Goal: Answer question/provide support: Share knowledge or assist other users

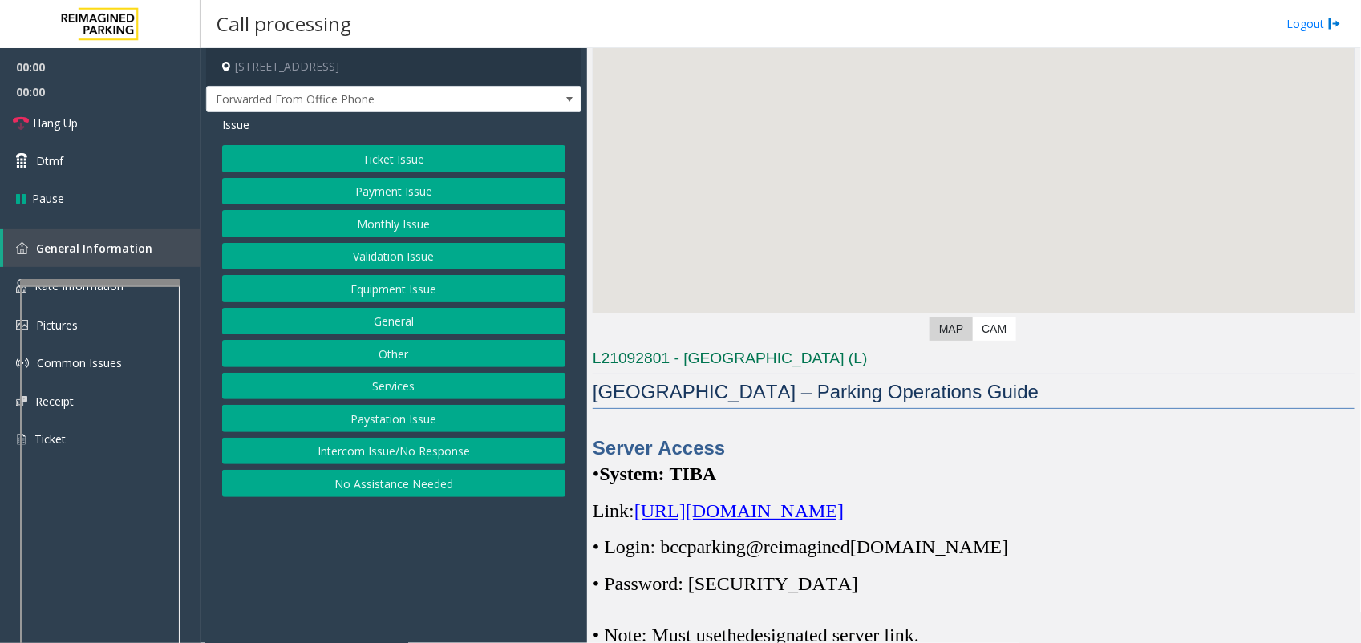
scroll to position [401, 0]
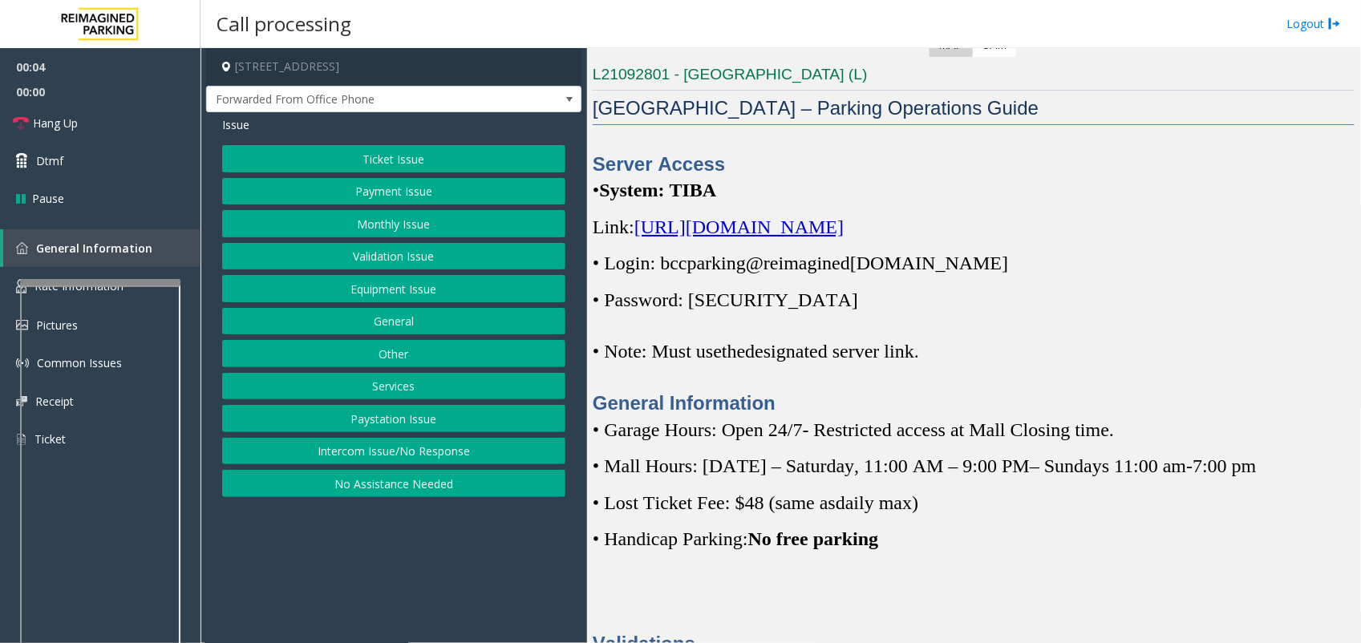
click at [844, 225] on span "https://spark-cloud.tibaparking.net/reimaginedparking/account/login" at bounding box center [738, 227] width 209 height 21
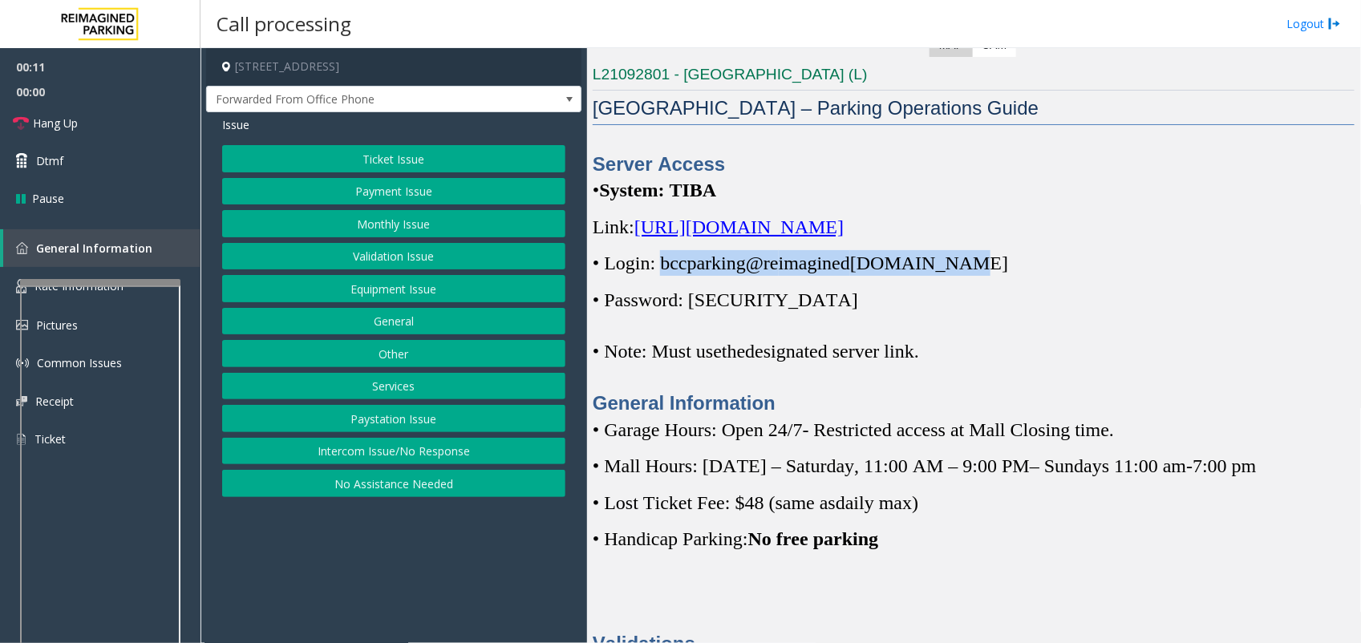
drag, startPoint x: 662, startPoint y: 263, endPoint x: 960, endPoint y: 269, distance: 297.6
click at [960, 269] on p "• Login: bccparking@re imagined parking.com" at bounding box center [974, 263] width 762 height 26
copy span "bccparking@re imagined parking.com"
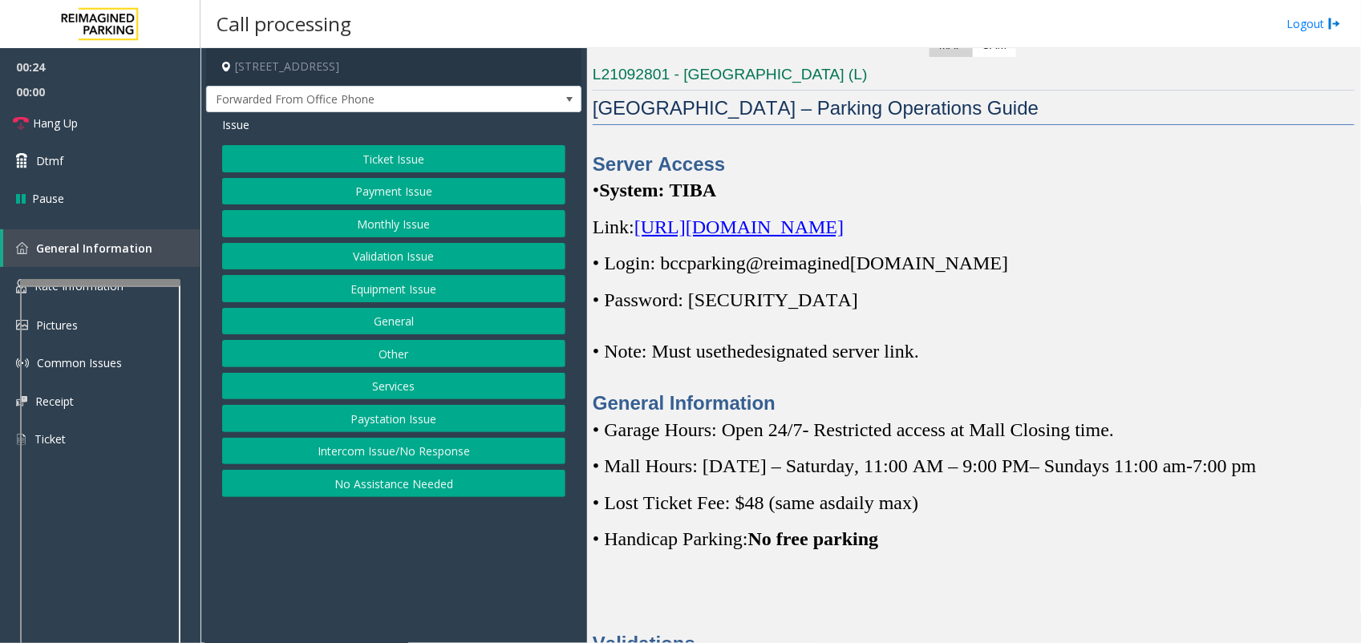
click at [771, 299] on span "• Password: Parking1!" at bounding box center [725, 299] width 265 height 21
drag, startPoint x: 771, startPoint y: 299, endPoint x: 726, endPoint y: 298, distance: 44.9
click at [726, 298] on span "• Password: Parking1!" at bounding box center [725, 299] width 265 height 21
copy p "Parking1!"
click at [799, 381] on div "Server Access • System: TIBA Link: https://spark-cloud.tibaparking.net/reimagin…" at bounding box center [974, 284] width 762 height 266
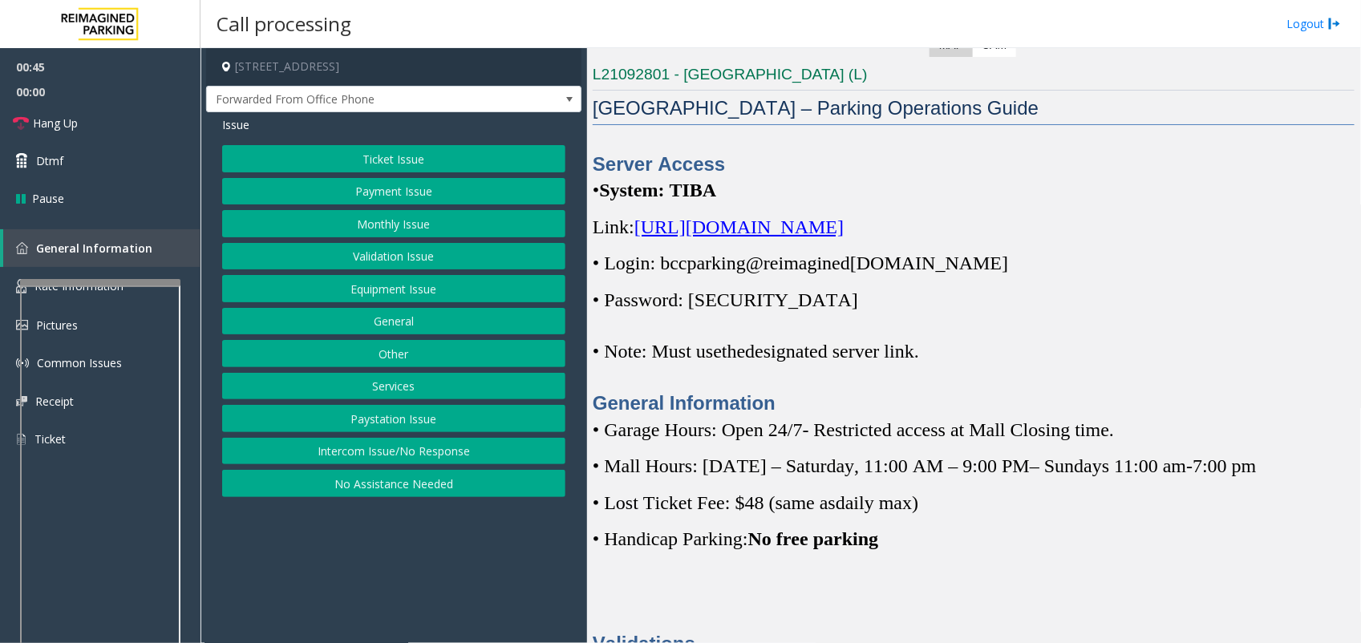
click at [900, 358] on span "designated server link." at bounding box center [832, 351] width 174 height 21
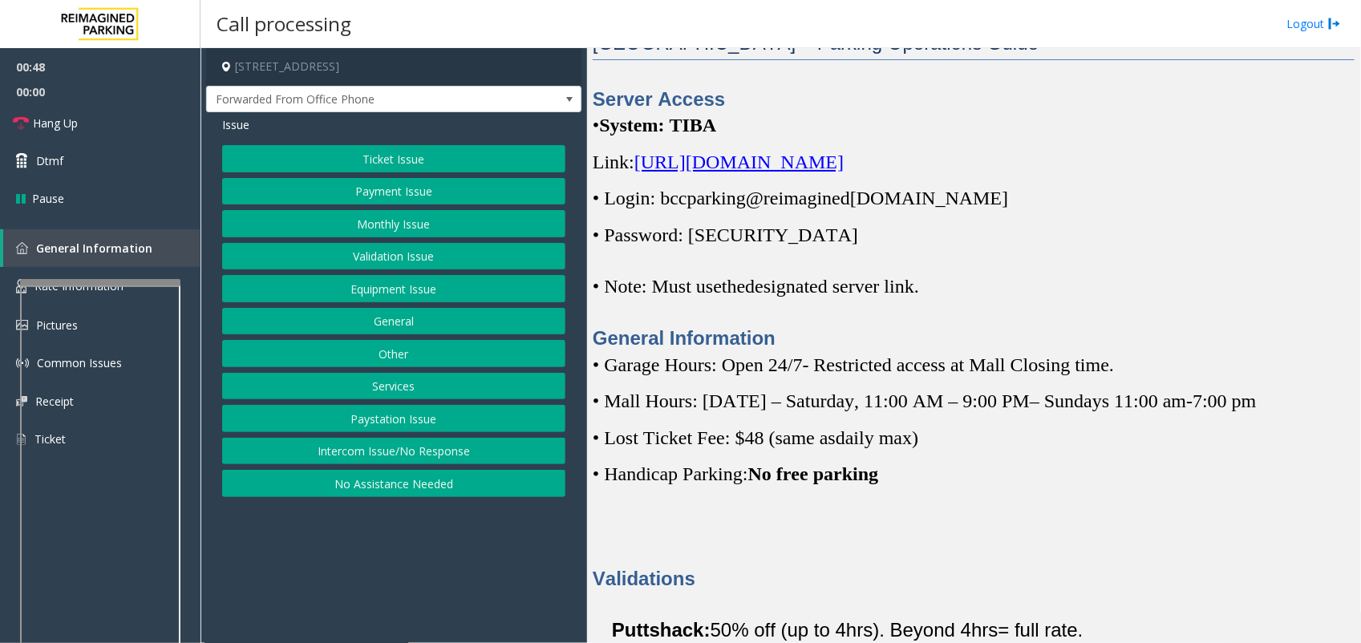
scroll to position [501, 0]
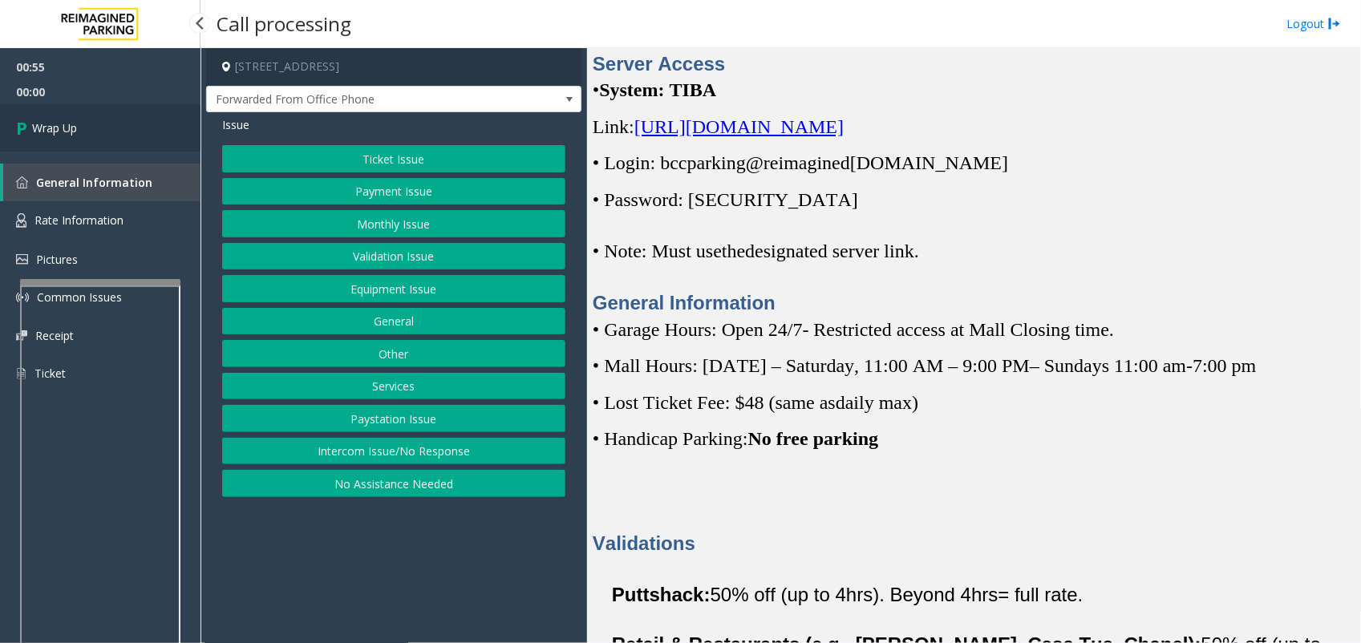
click at [79, 116] on link "Wrap Up" at bounding box center [100, 127] width 200 height 47
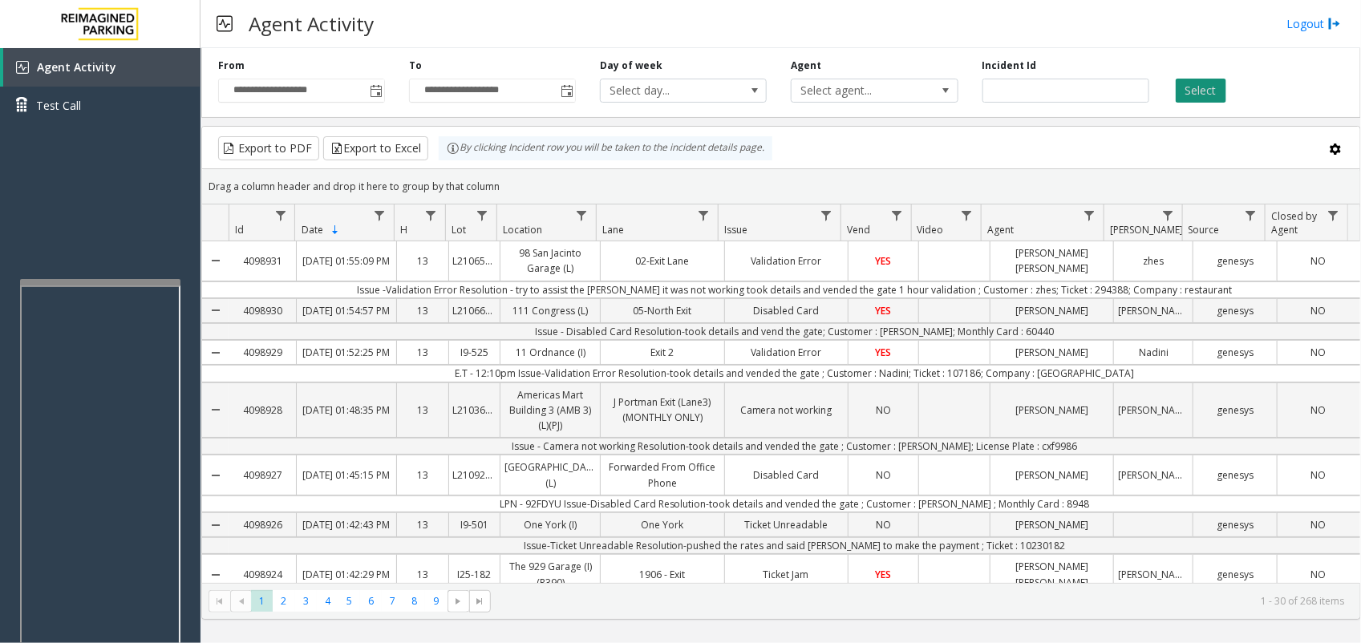
click at [1185, 88] on button "Select" at bounding box center [1201, 91] width 51 height 24
click at [67, 101] on span "Test Call" at bounding box center [58, 105] width 45 height 17
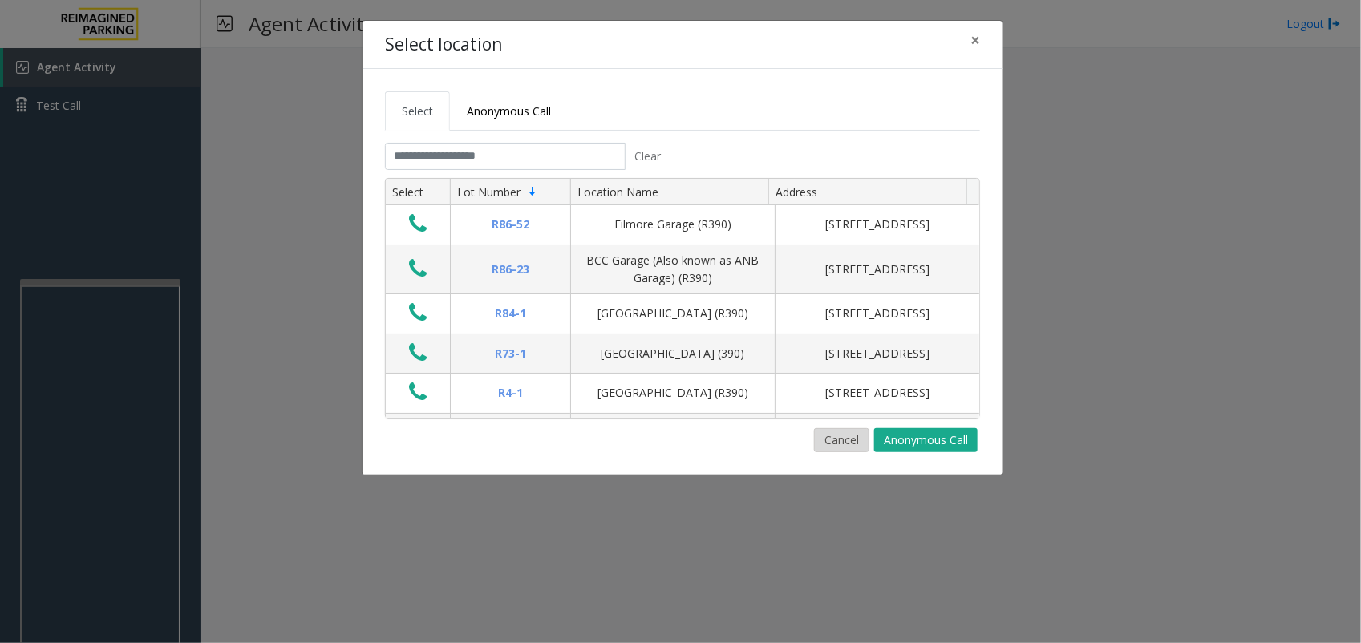
click at [858, 445] on button "Cancel" at bounding box center [841, 440] width 55 height 24
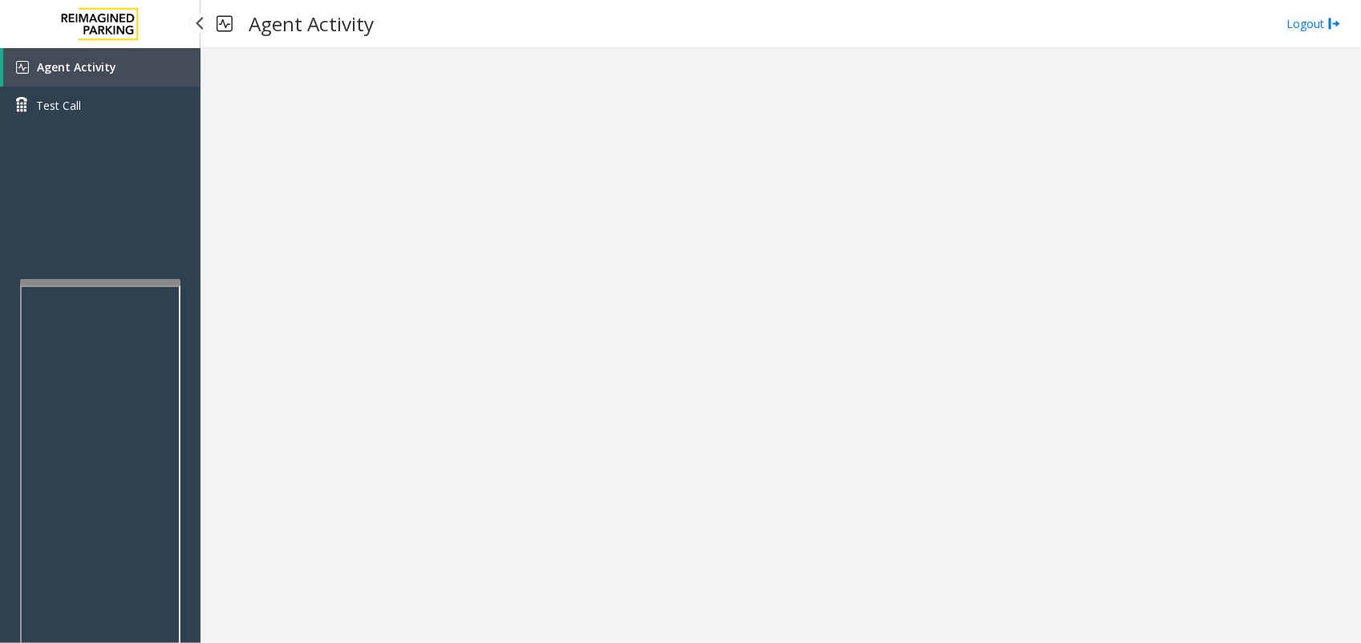
click at [82, 67] on span "Agent Activity" at bounding box center [76, 66] width 79 height 15
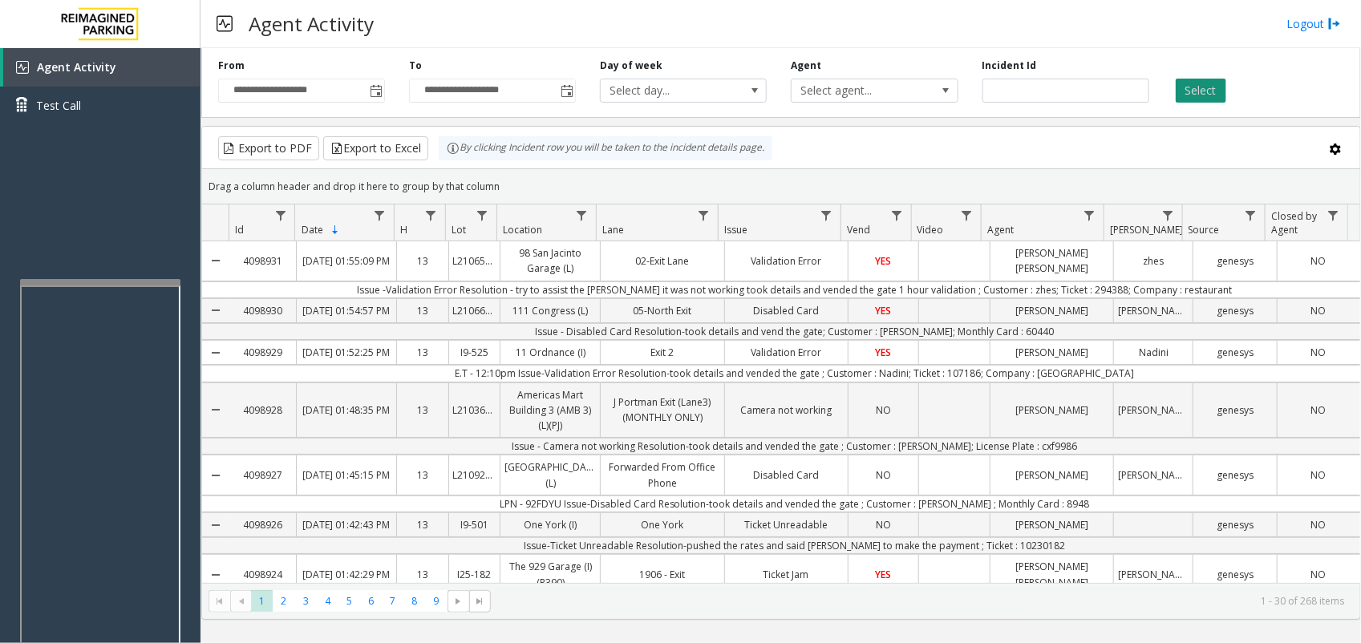
click at [1205, 85] on button "Select" at bounding box center [1201, 91] width 51 height 24
click at [1205, 81] on button "Select" at bounding box center [1201, 91] width 51 height 24
click at [1200, 91] on button "Select" at bounding box center [1201, 91] width 51 height 24
click at [1200, 82] on button "Select" at bounding box center [1201, 91] width 51 height 24
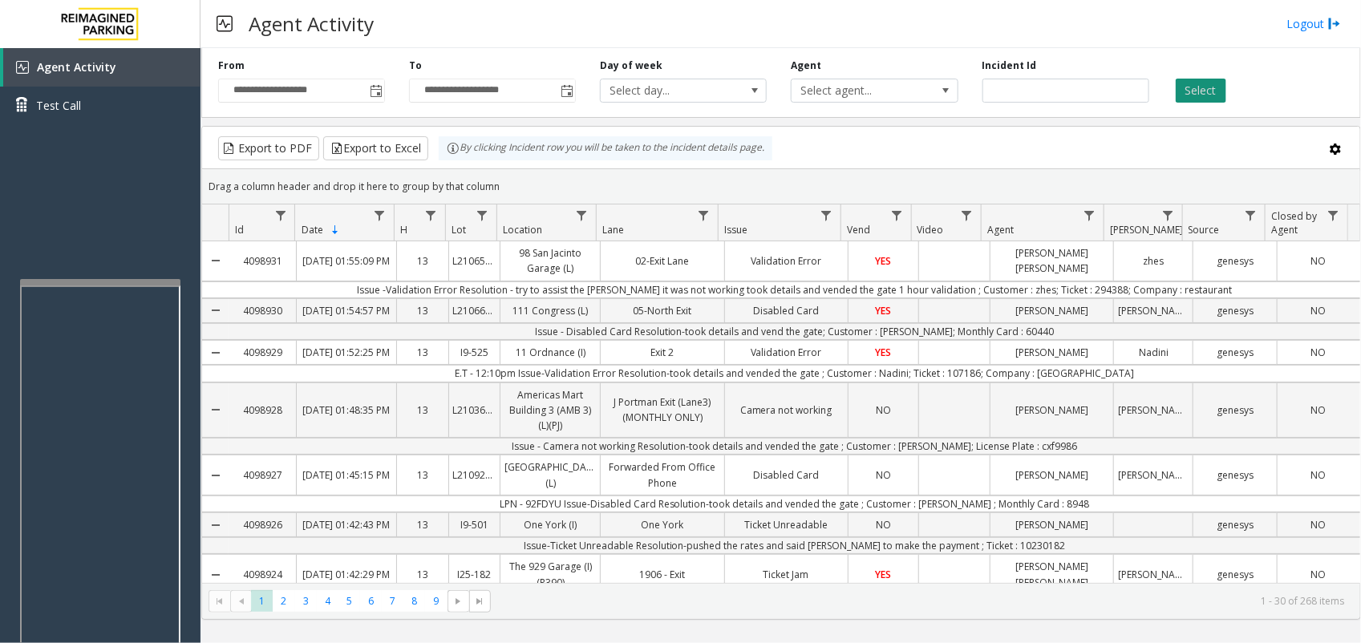
click at [1200, 82] on button "Select" at bounding box center [1201, 91] width 51 height 24
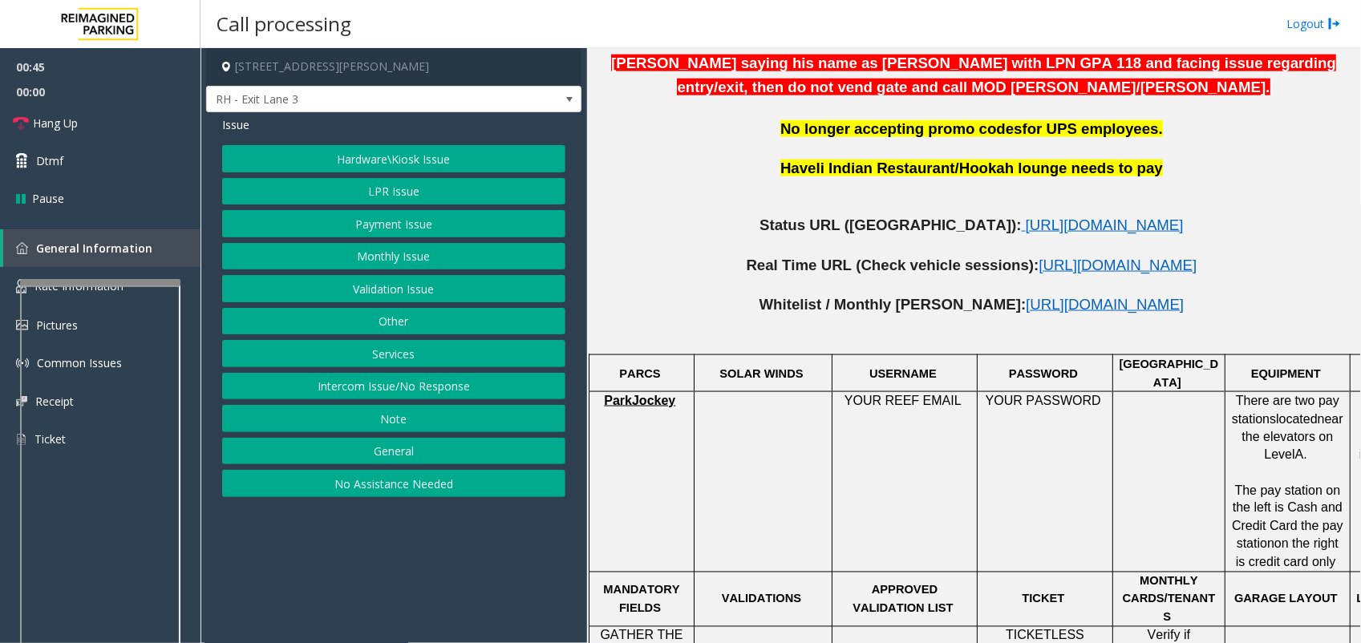
scroll to position [902, 0]
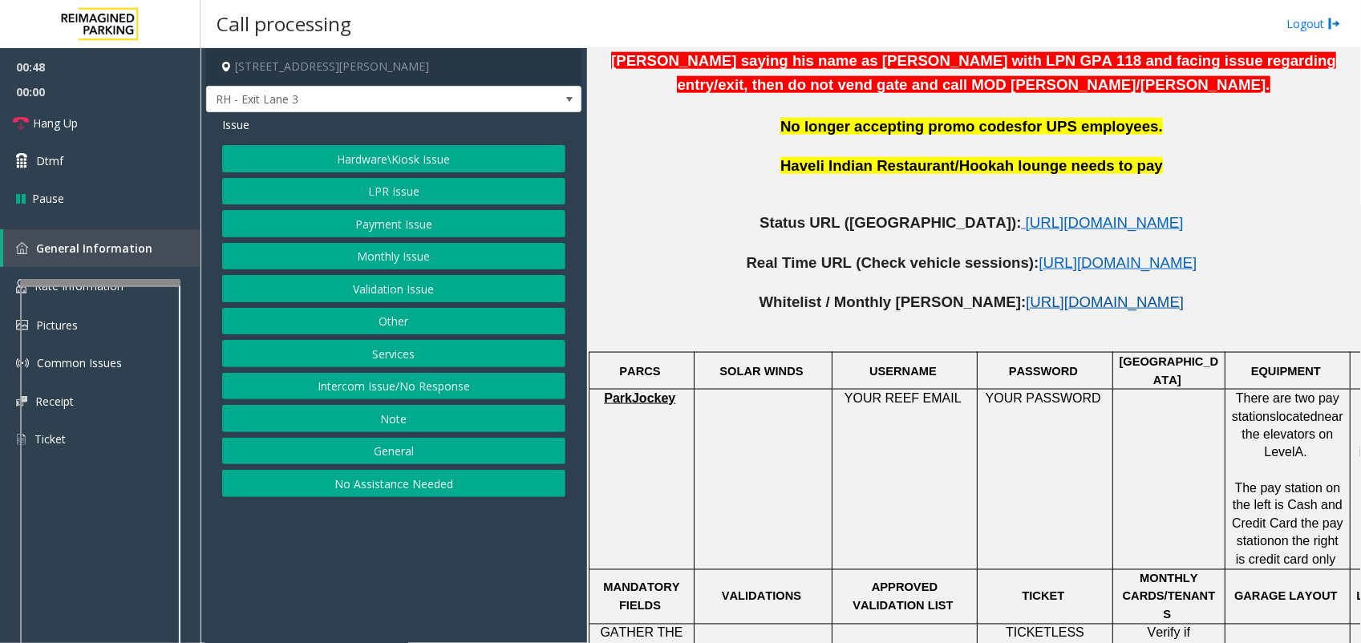
click at [1026, 294] on span "https://www.parkjockey.com/en-us/manage/1633/whitelist" at bounding box center [1105, 302] width 158 height 17
click at [86, 346] on div at bounding box center [99, 346] width 160 height 6
click at [78, 278] on span "Rate Information" at bounding box center [78, 285] width 89 height 15
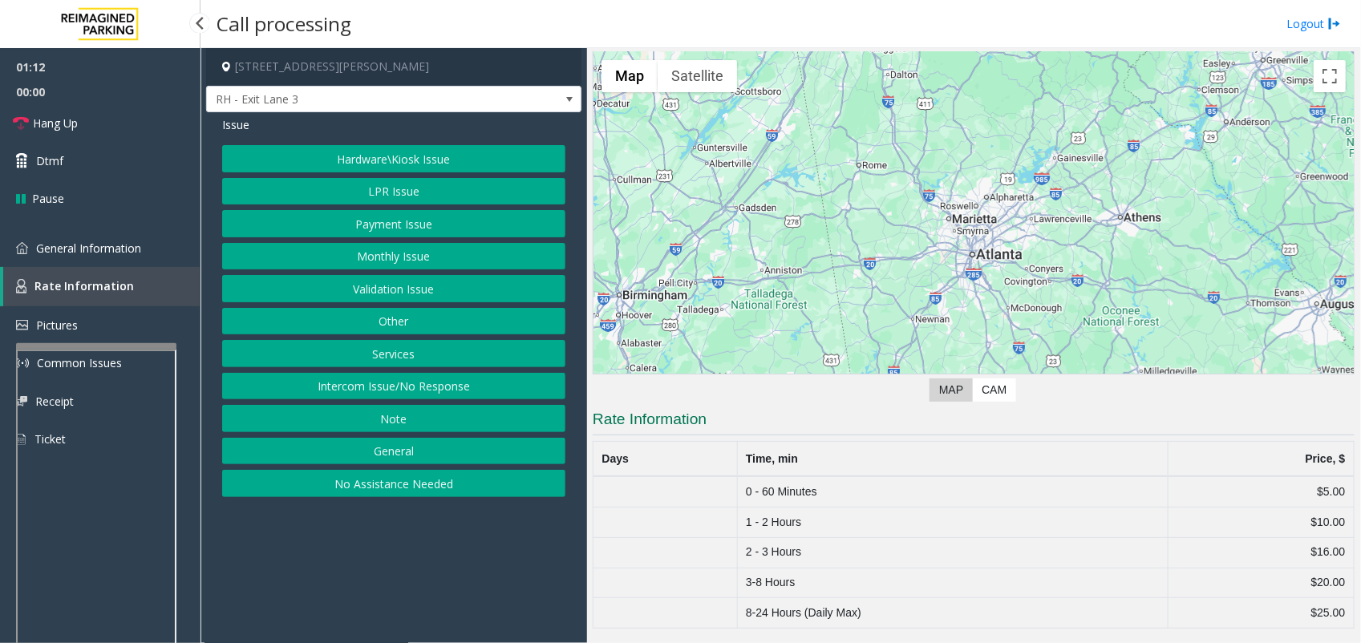
scroll to position [57, 0]
click at [85, 243] on span "General Information" at bounding box center [88, 248] width 105 height 15
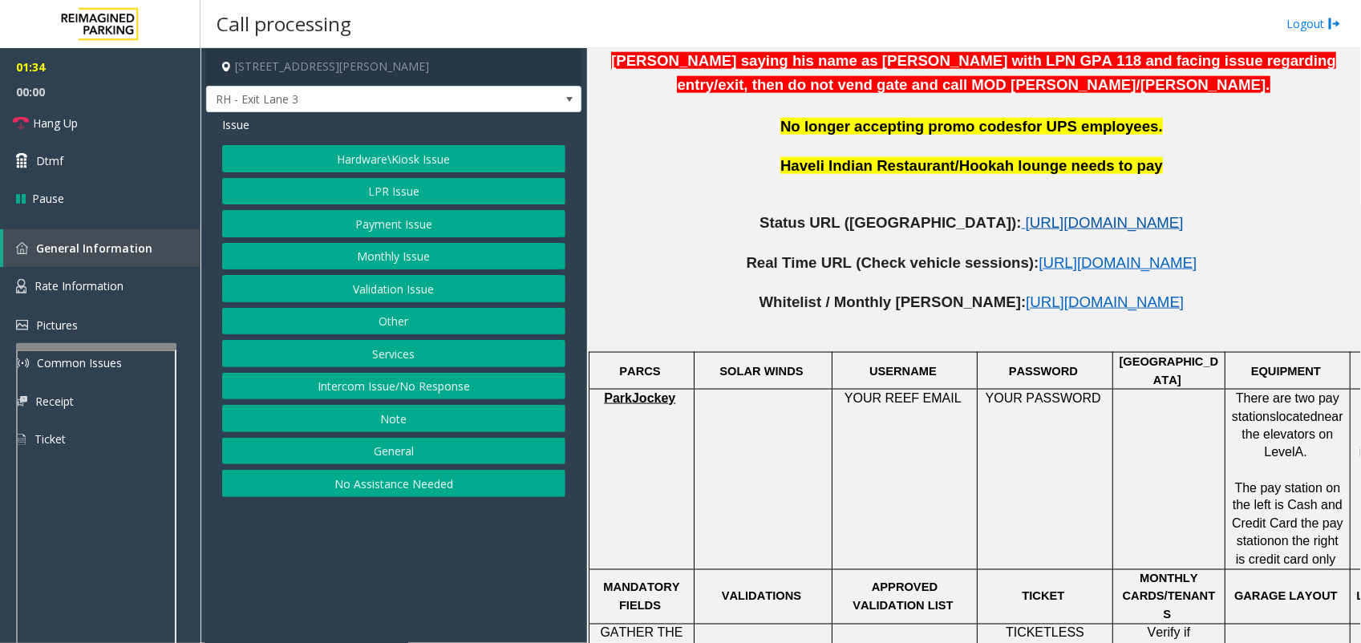
click at [1064, 214] on span "https://www.parkjockey.com/en-us/manage/1633/status" at bounding box center [1105, 222] width 158 height 17
click at [67, 120] on span "Hang Up" at bounding box center [55, 123] width 45 height 17
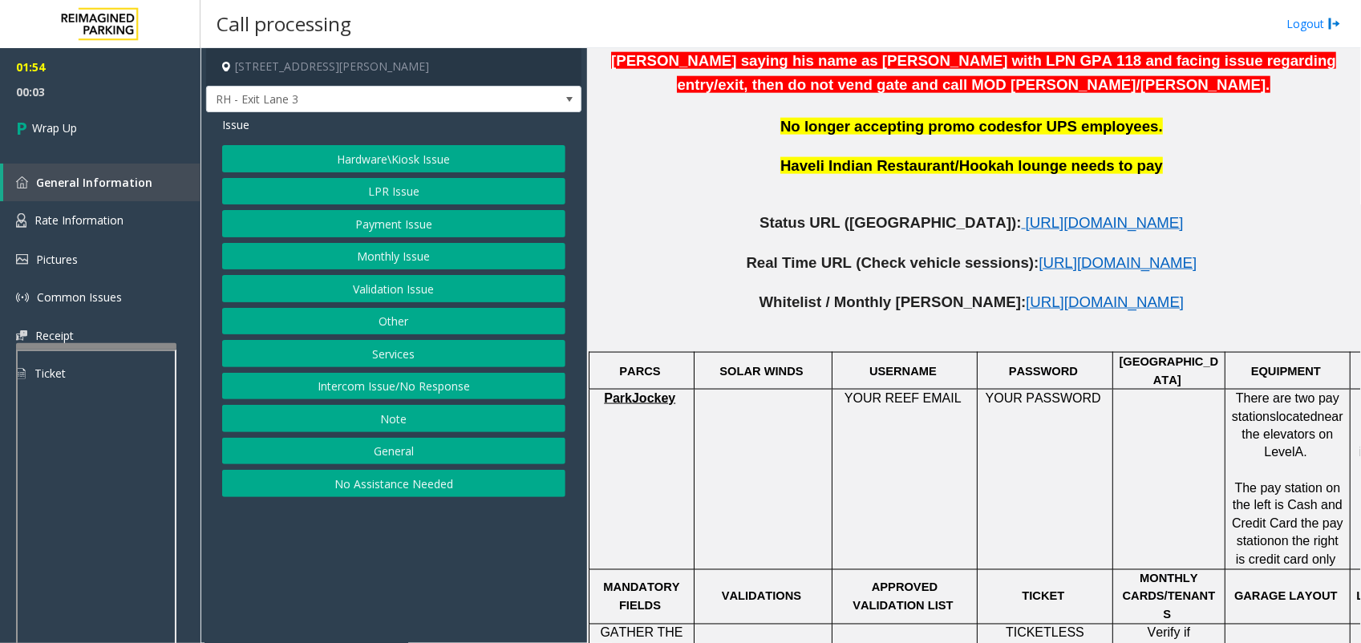
click at [457, 249] on button "Monthly Issue" at bounding box center [393, 256] width 343 height 27
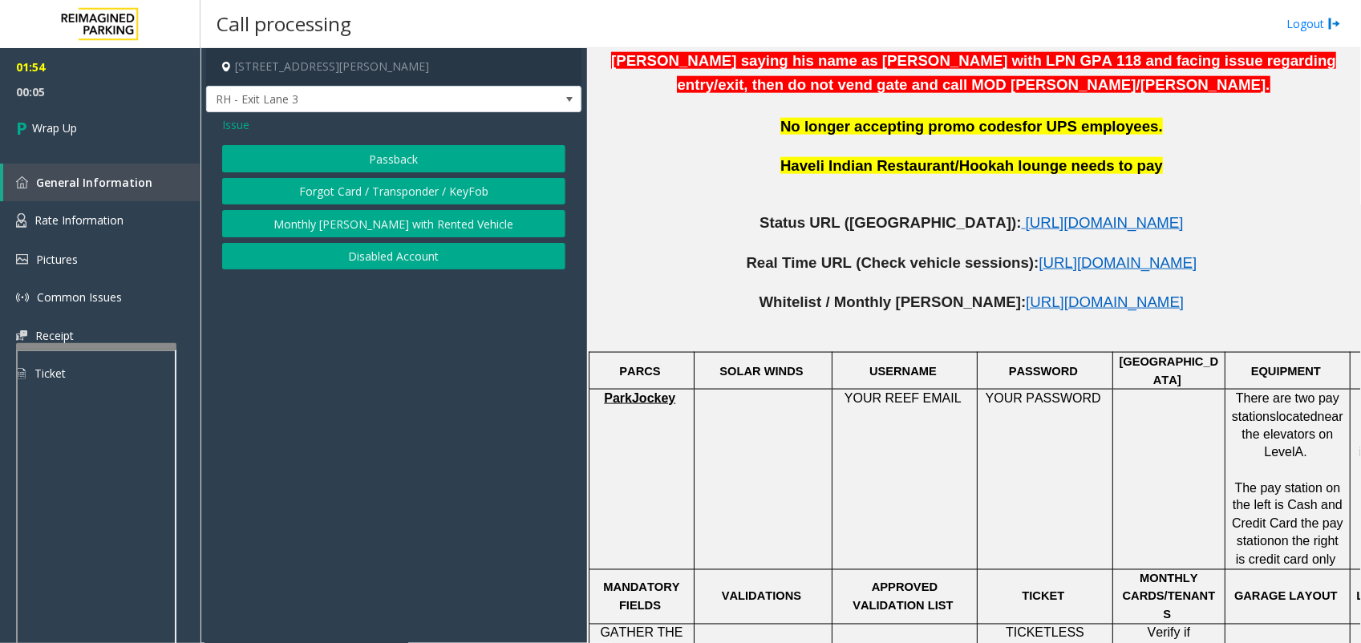
click at [241, 117] on span "Issue" at bounding box center [235, 124] width 27 height 17
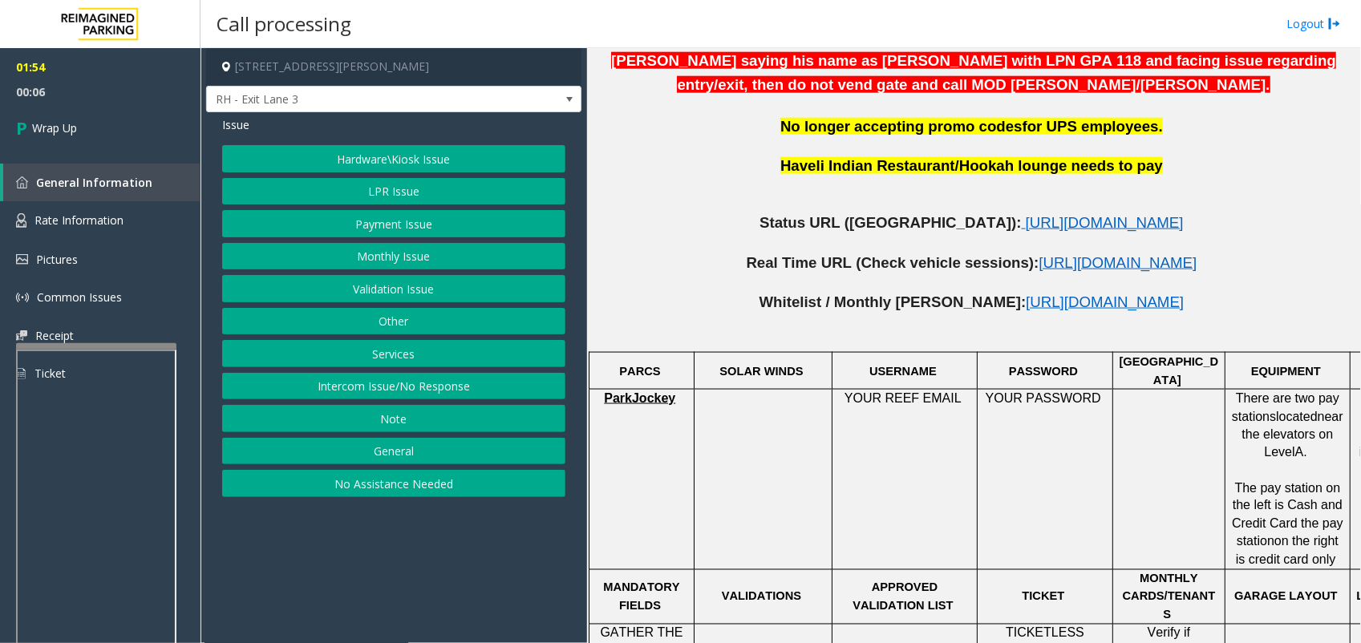
click at [399, 488] on button "No Assistance Needed" at bounding box center [393, 483] width 343 height 27
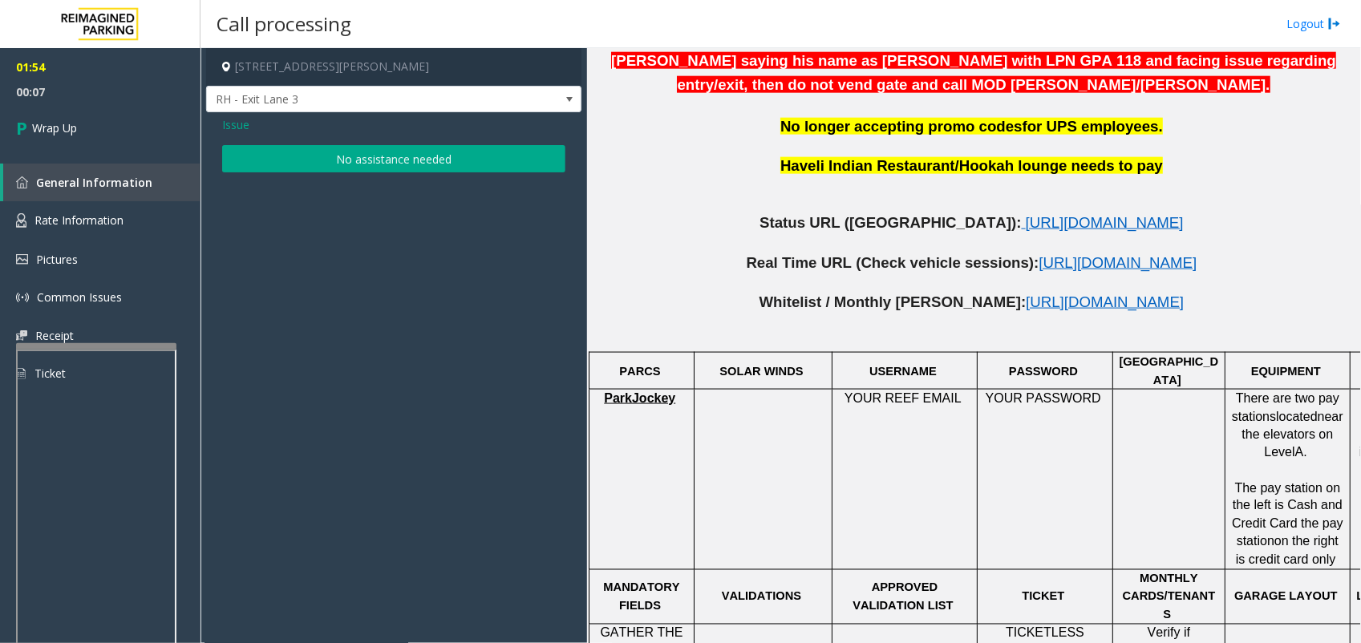
click at [390, 156] on button "No assistance needed" at bounding box center [393, 158] width 343 height 27
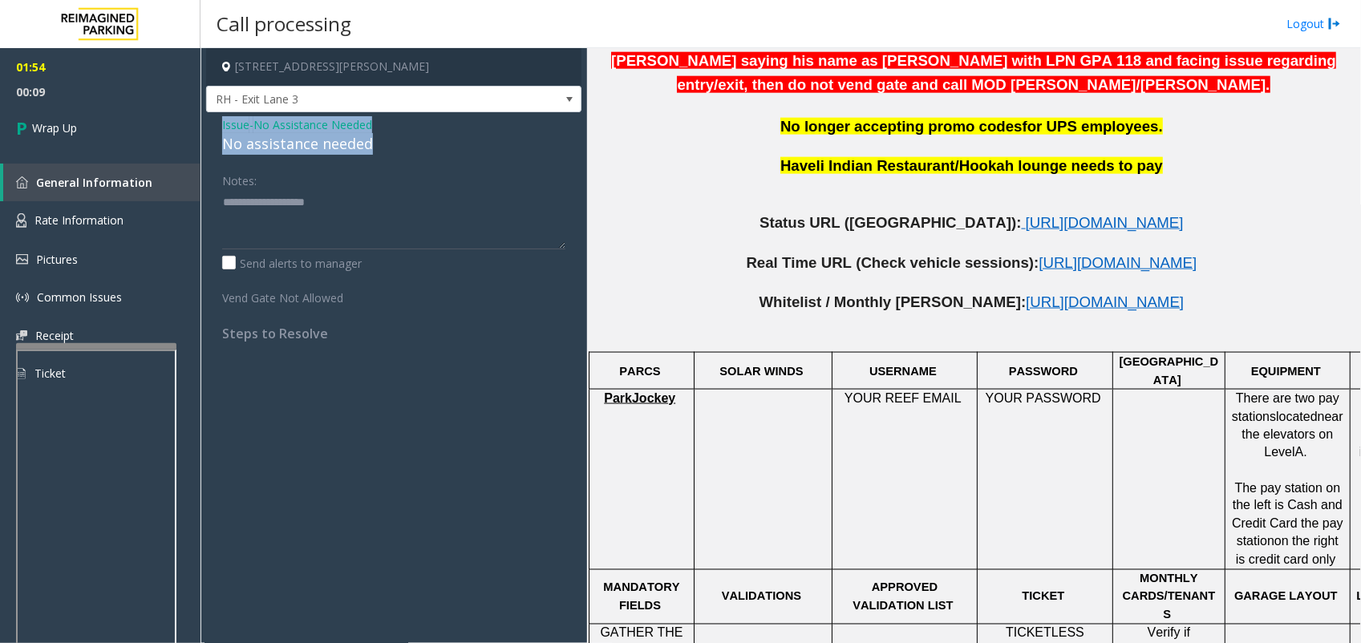
drag, startPoint x: 390, startPoint y: 145, endPoint x: 207, endPoint y: 130, distance: 183.5
click at [207, 130] on div "Issue - No Assistance Needed No assistance needed Notes: Send alerts to manager…" at bounding box center [393, 234] width 375 height 245
copy div "Issue - No Assistance Needed No assistance needed"
click at [402, 213] on textarea at bounding box center [393, 219] width 343 height 60
paste textarea "**********"
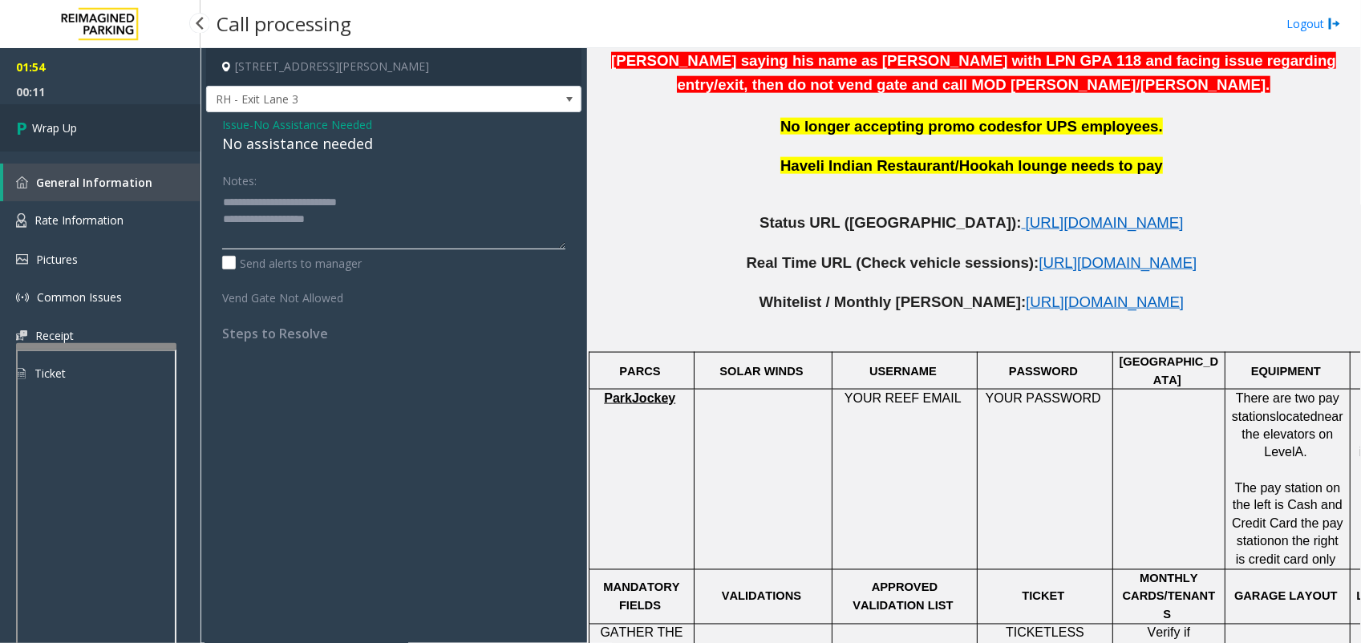
type textarea "**********"
click at [43, 122] on span "Wrap Up" at bounding box center [54, 127] width 45 height 17
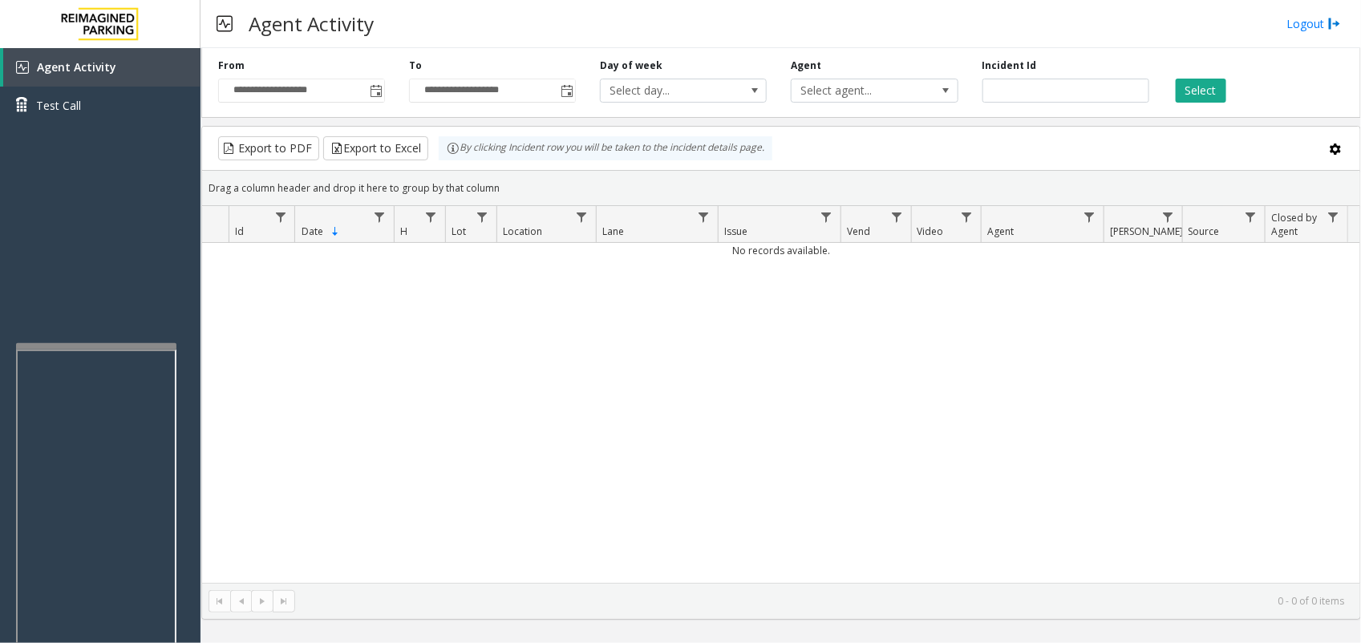
click at [369, 426] on div "No records available." at bounding box center [781, 413] width 1158 height 340
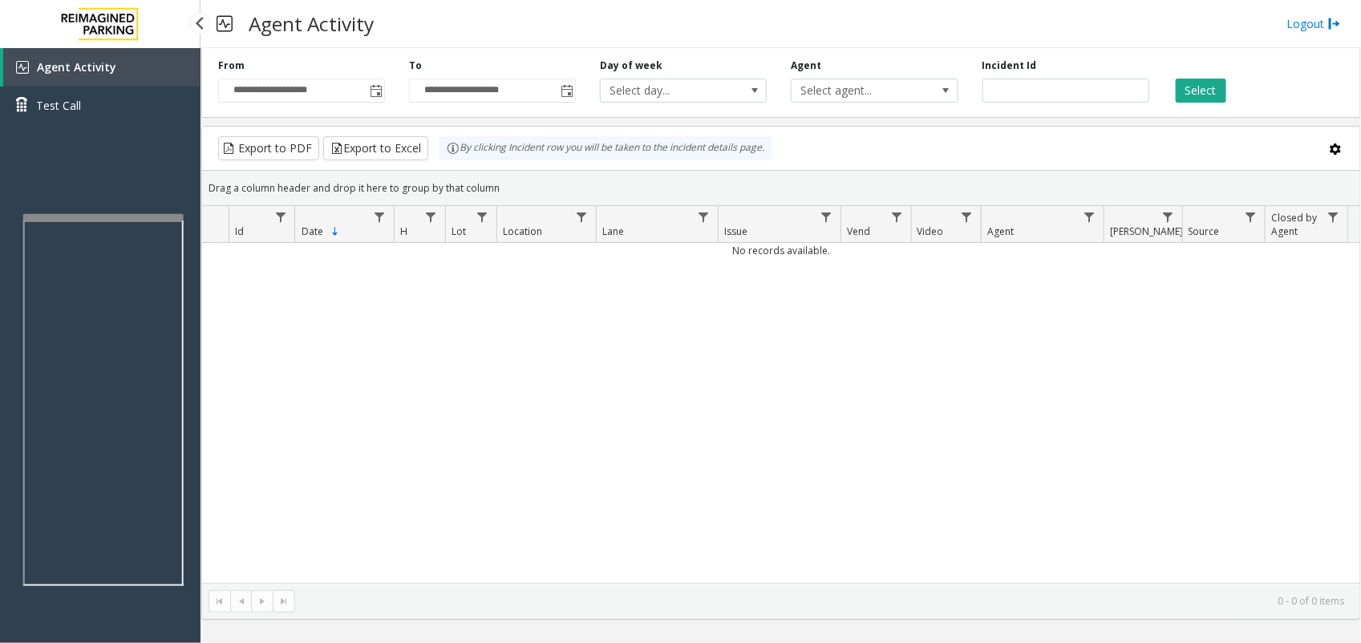
click at [118, 214] on div at bounding box center [103, 217] width 160 height 6
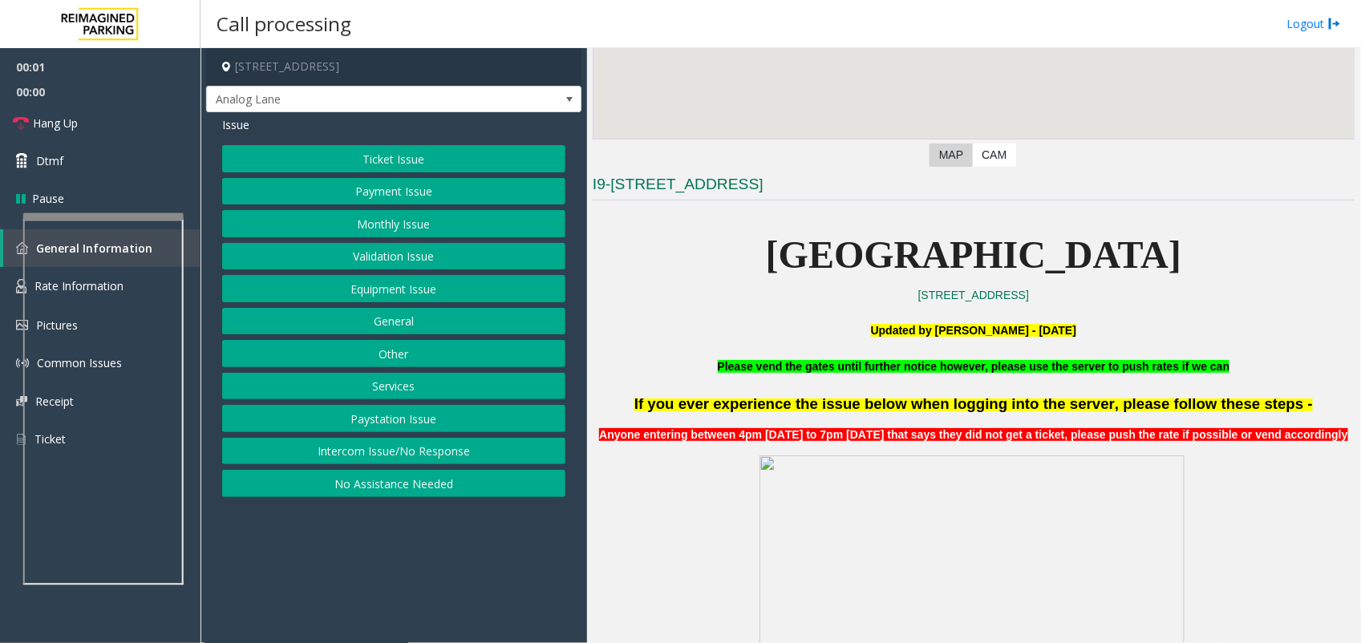
scroll to position [401, 0]
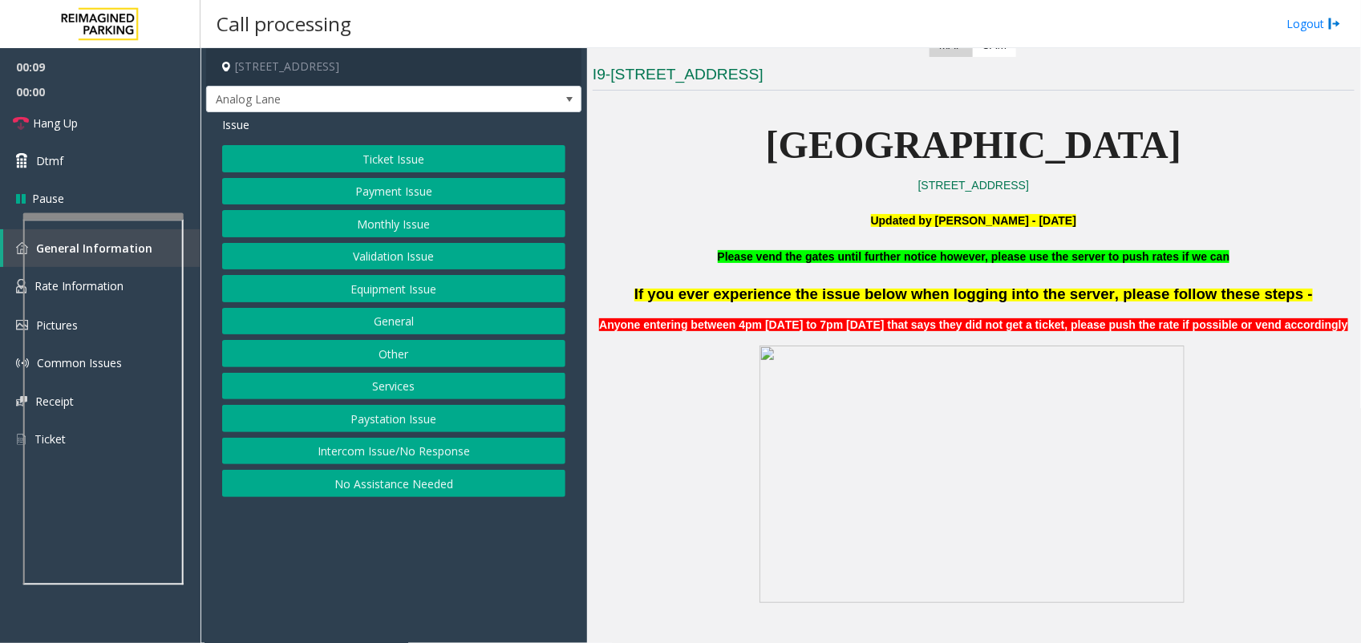
click at [435, 187] on button "Payment Issue" at bounding box center [393, 191] width 343 height 27
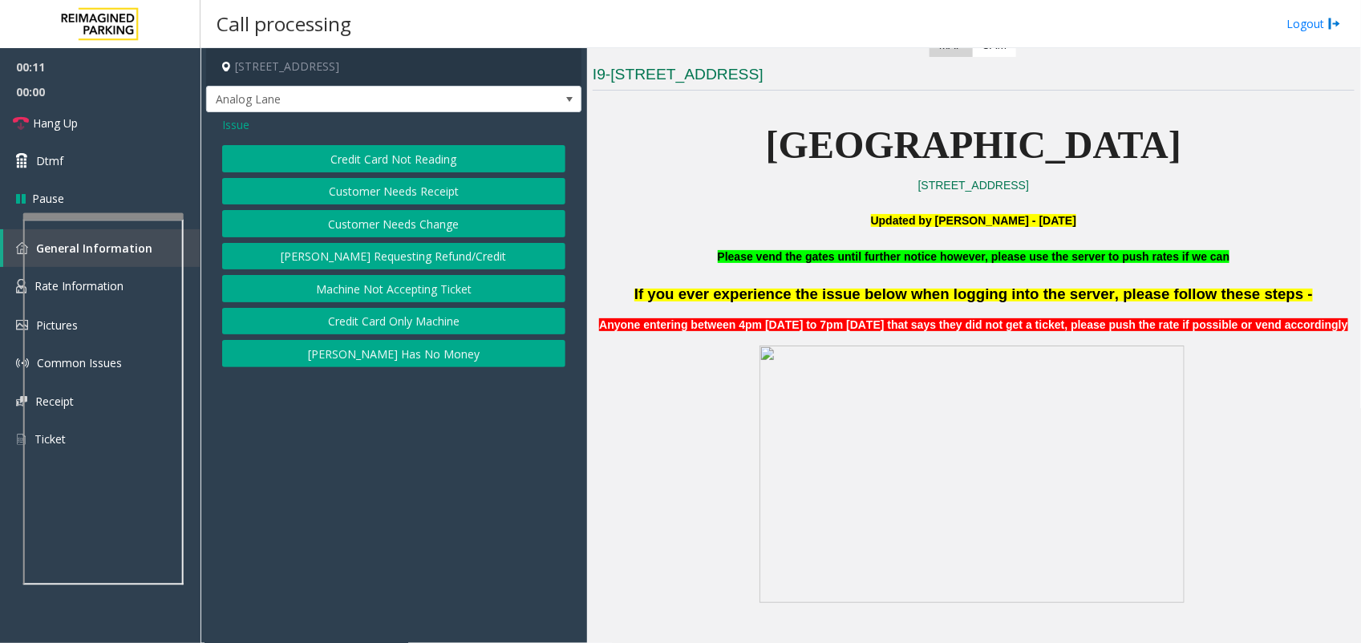
click at [455, 154] on button "Credit Card Not Reading" at bounding box center [393, 158] width 343 height 27
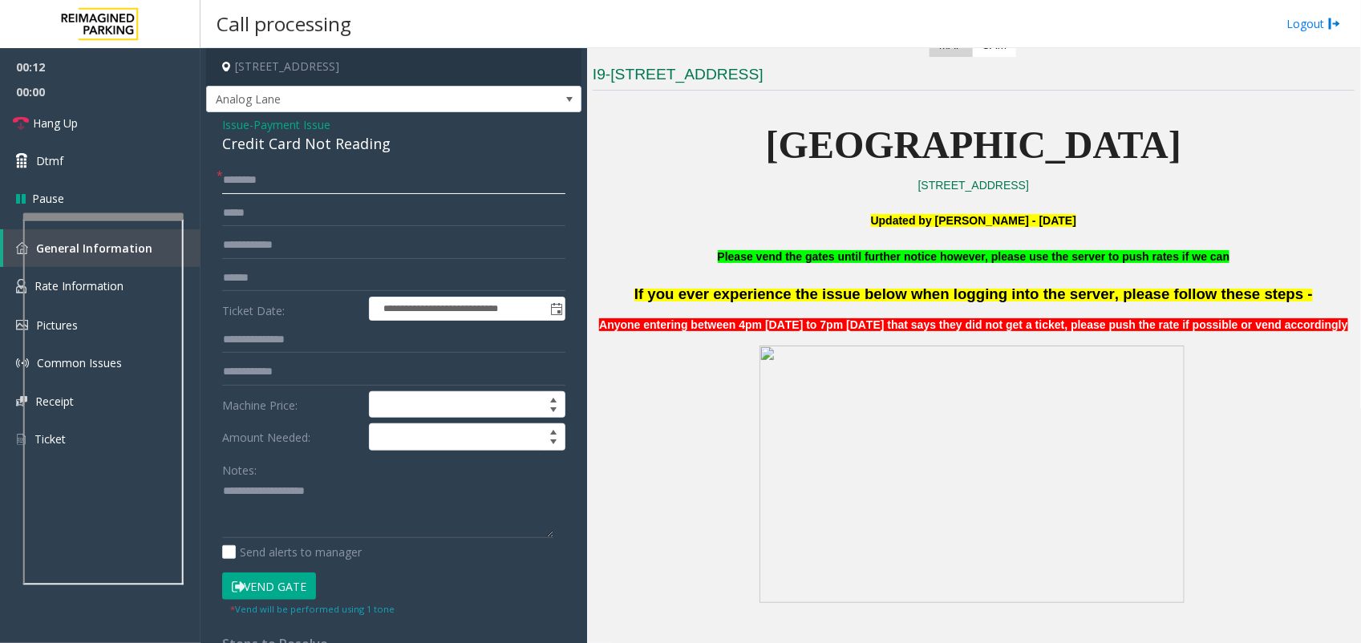
click at [306, 176] on input "text" at bounding box center [393, 180] width 343 height 27
click at [285, 585] on button "Vend Gate" at bounding box center [269, 586] width 94 height 27
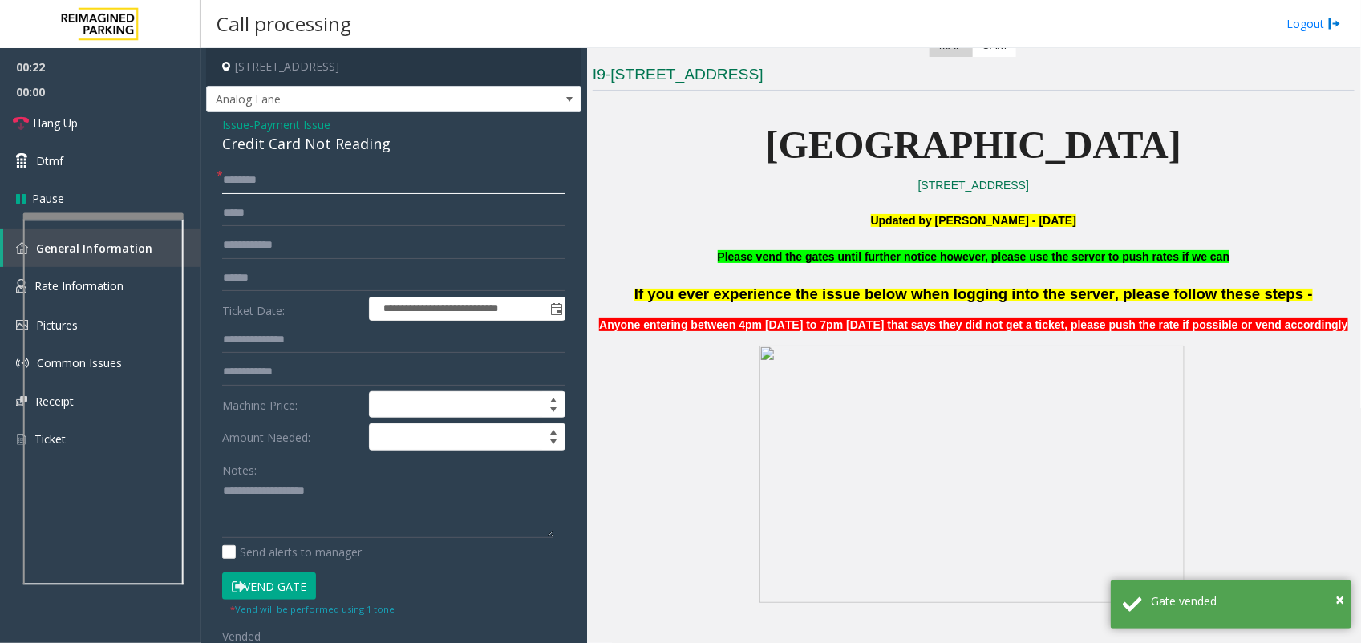
click at [281, 177] on input "text" at bounding box center [393, 180] width 343 height 27
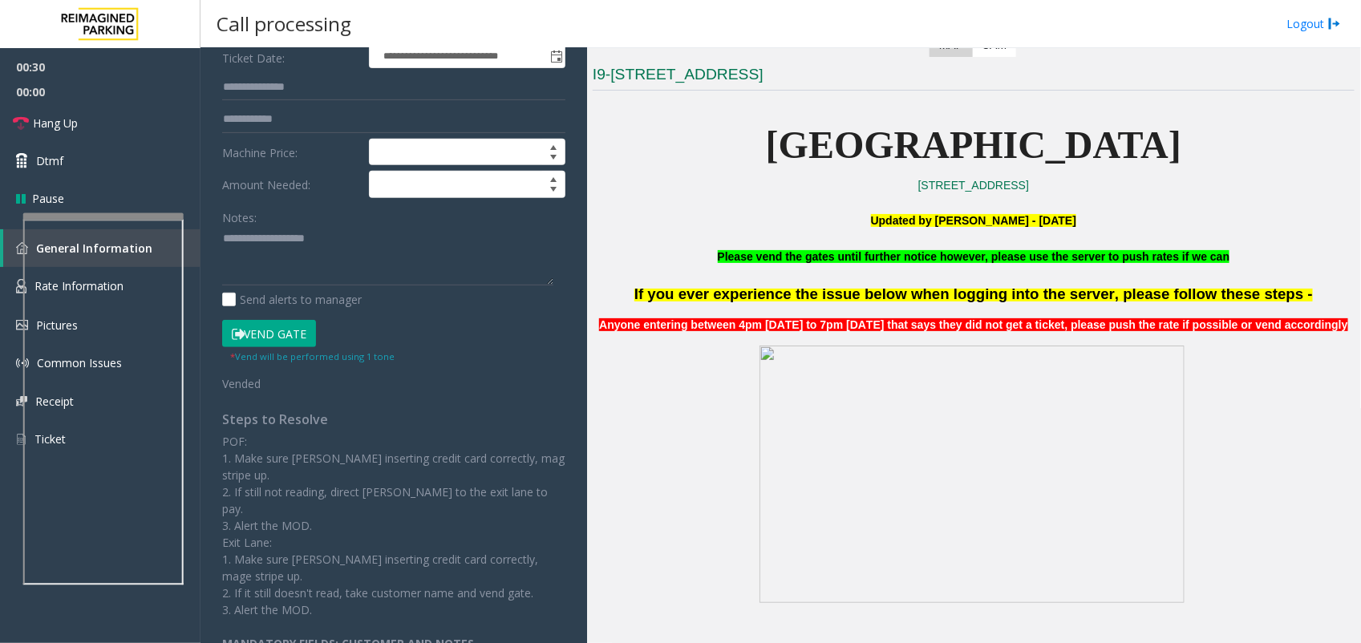
scroll to position [278, 0]
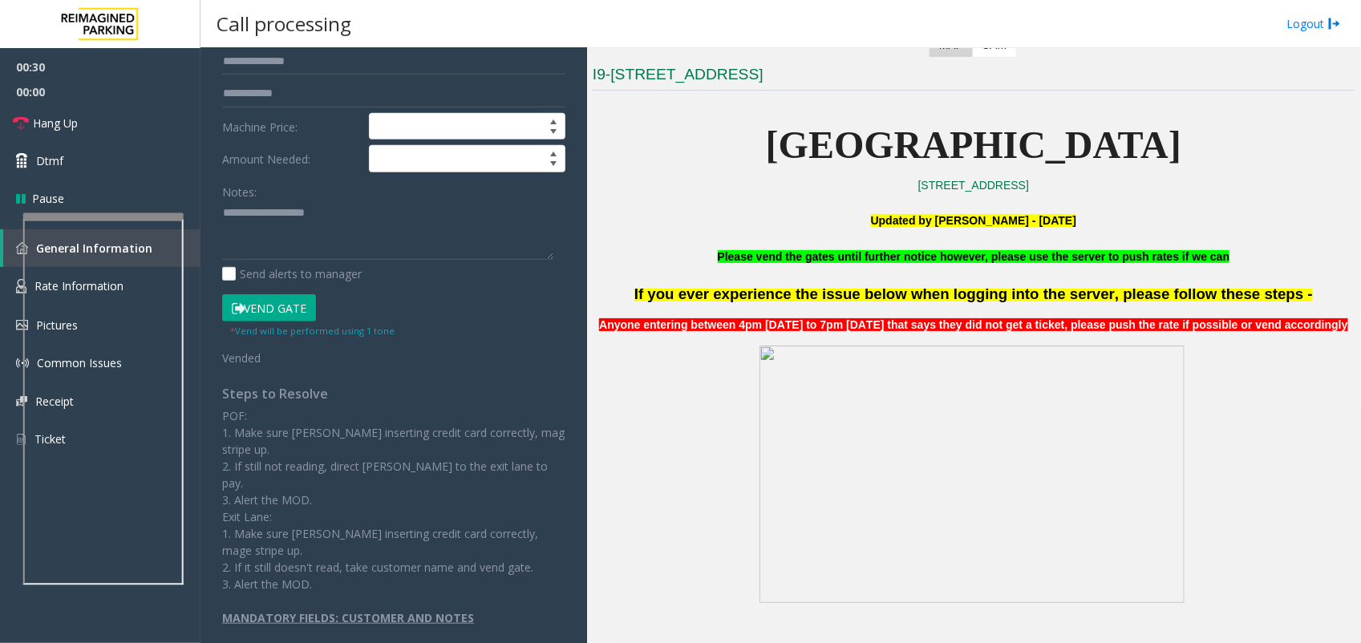
type input "**"
click at [711, 469] on p at bounding box center [974, 475] width 762 height 262
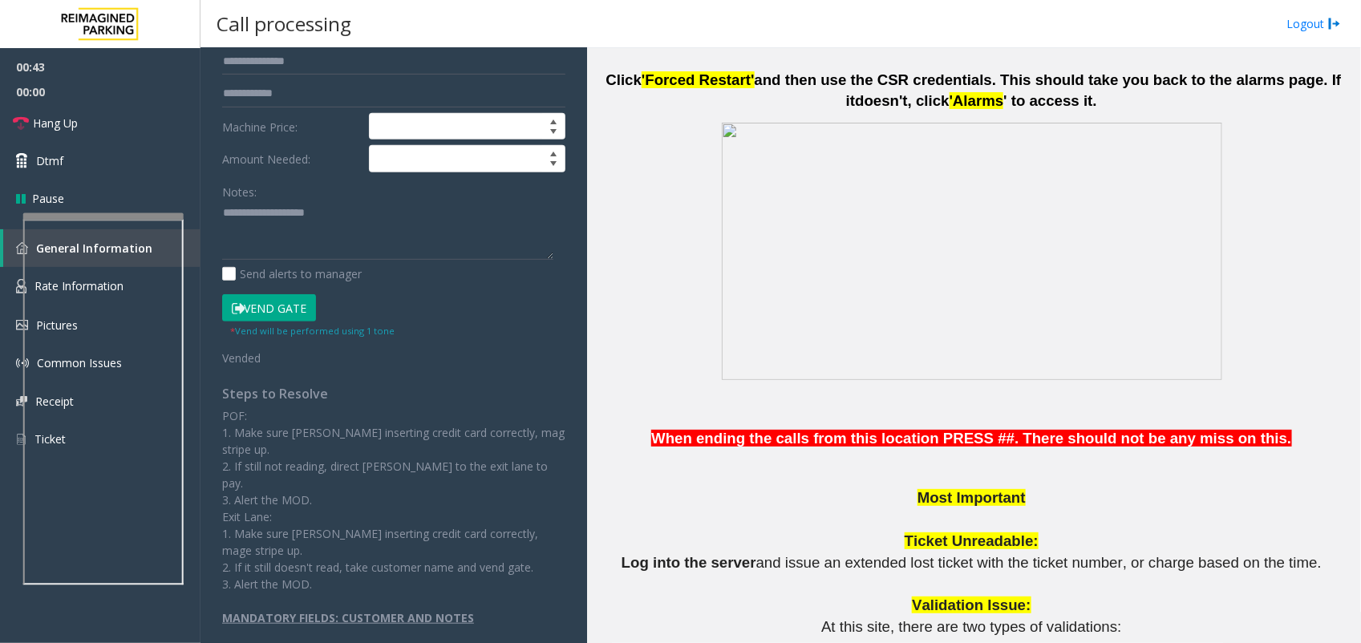
scroll to position [1357, 0]
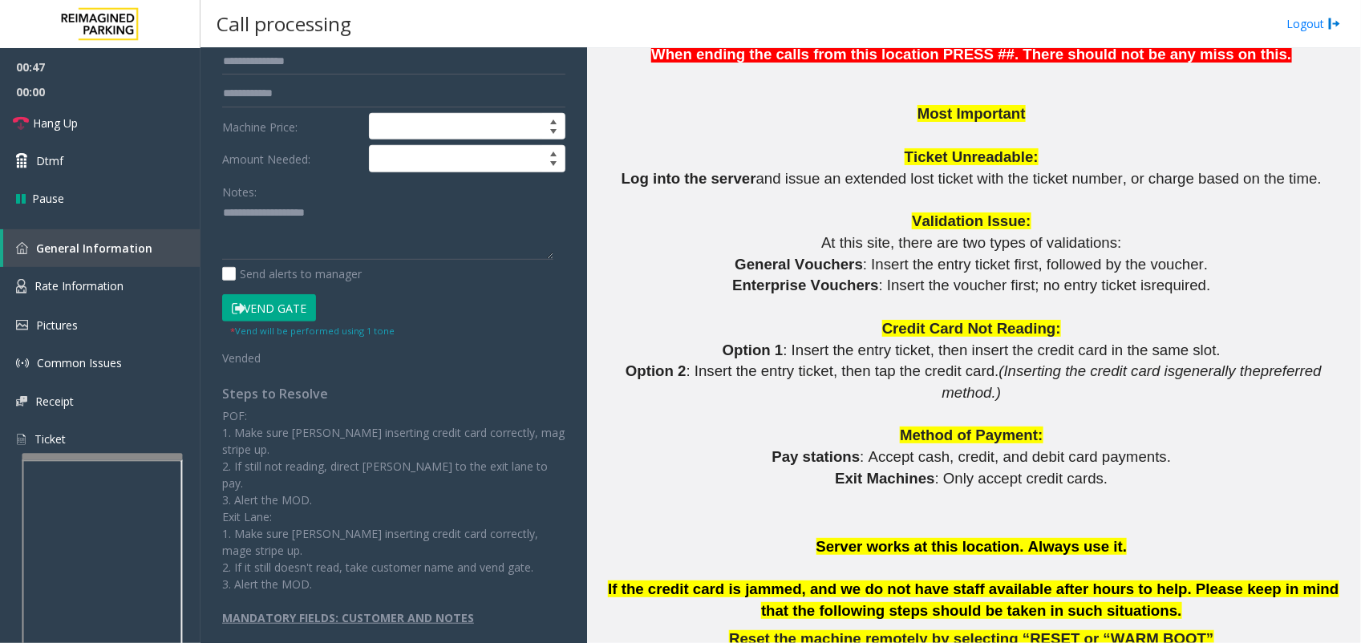
click at [87, 460] on div at bounding box center [102, 457] width 160 height 6
click at [1095, 375] on span "(Inserting the credit card is" at bounding box center [1087, 370] width 176 height 17
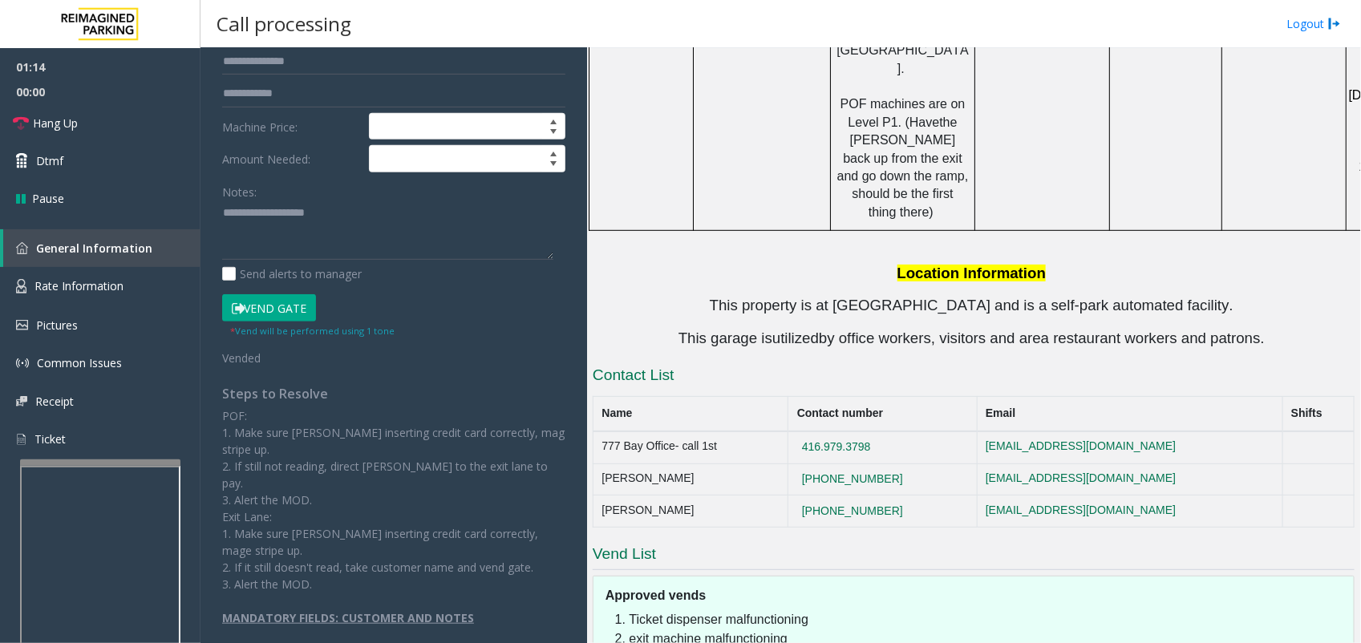
scroll to position [2961, 0]
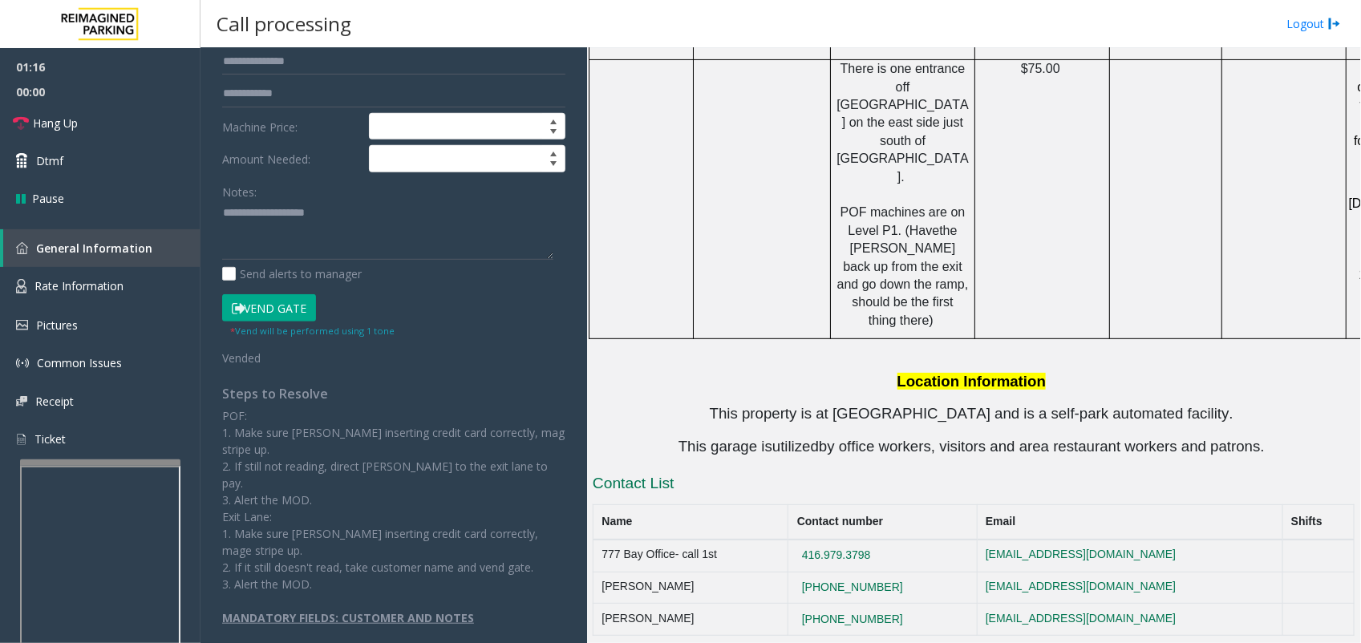
drag, startPoint x: 936, startPoint y: 415, endPoint x: 832, endPoint y: 426, distance: 104.8
click at [832, 540] on td "416.979.3798" at bounding box center [882, 556] width 188 height 32
copy button "416.979.3798"
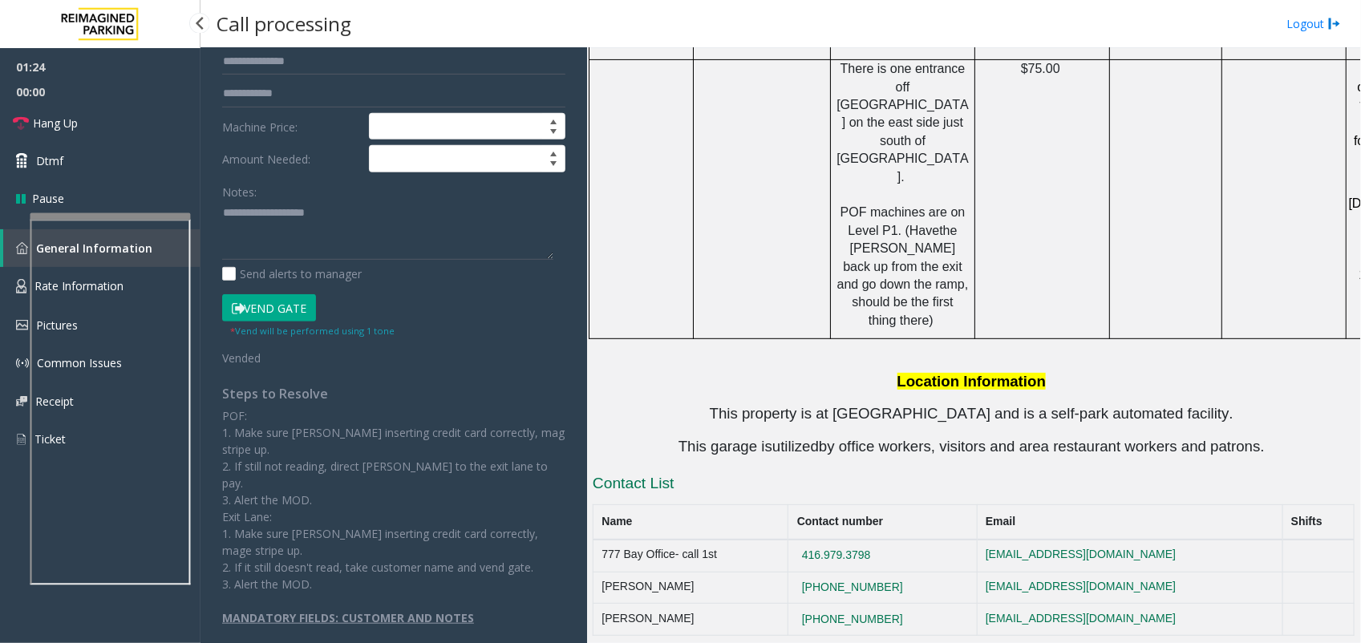
click at [119, 211] on app-root "**********" at bounding box center [680, 321] width 1361 height 643
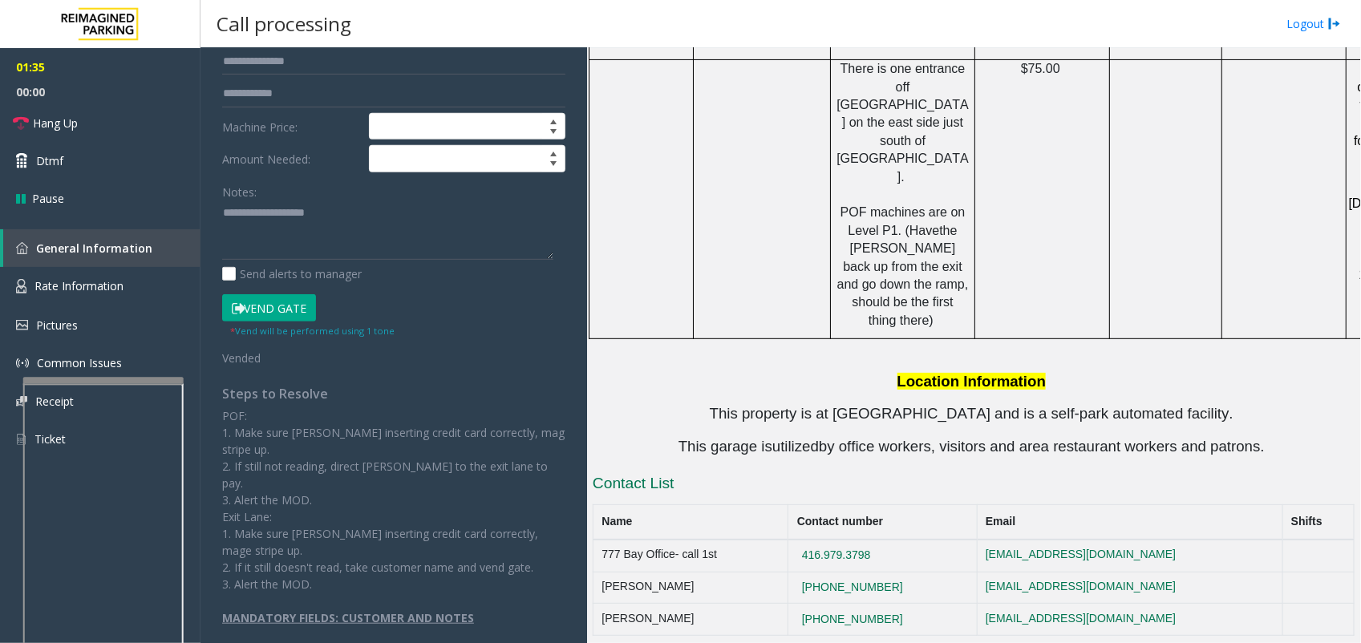
click at [124, 382] on div at bounding box center [103, 381] width 160 height 6
click at [71, 119] on span "Hang Up" at bounding box center [55, 123] width 45 height 17
click at [341, 221] on textarea at bounding box center [387, 230] width 331 height 60
paste textarea "**********"
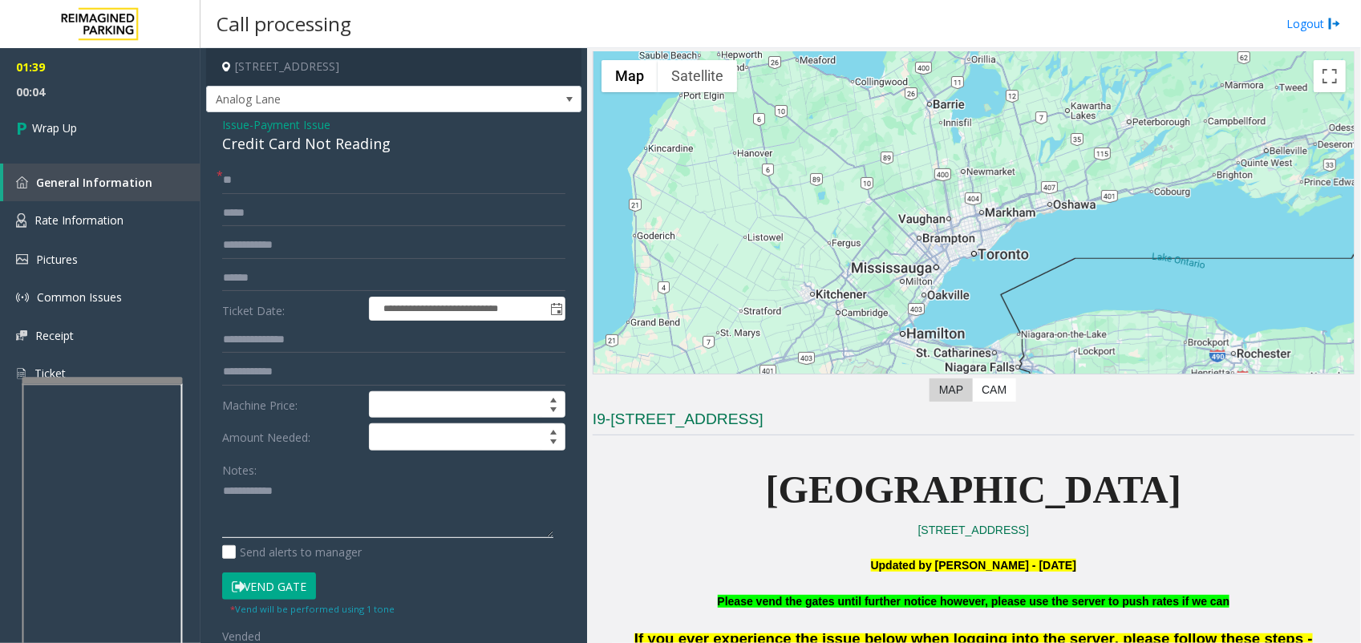
scroll to position [54, 0]
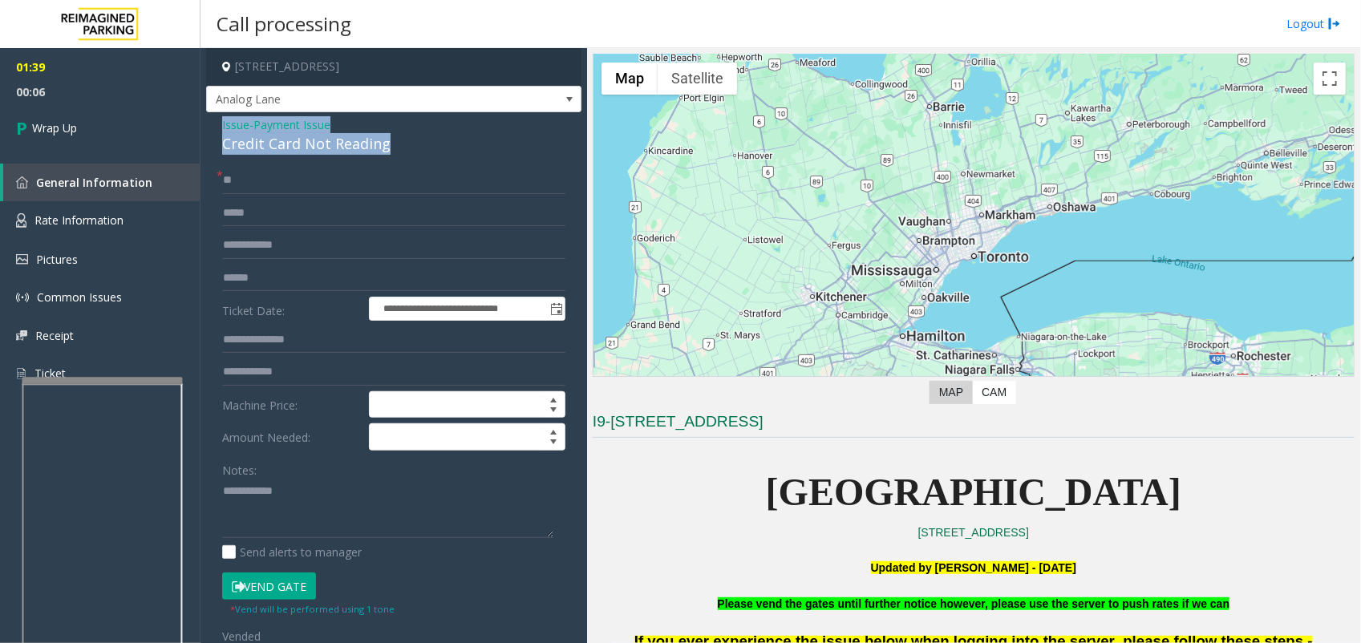
drag, startPoint x: 355, startPoint y: 148, endPoint x: 217, endPoint y: 128, distance: 140.2
click at [217, 128] on div "**********" at bounding box center [393, 524] width 375 height 825
copy div "Issue - Payment Issue Credit Card Not Reading"
drag, startPoint x: 317, startPoint y: 499, endPoint x: -2, endPoint y: 445, distance: 323.7
click at [0, 445] on html "**********" at bounding box center [680, 321] width 1361 height 643
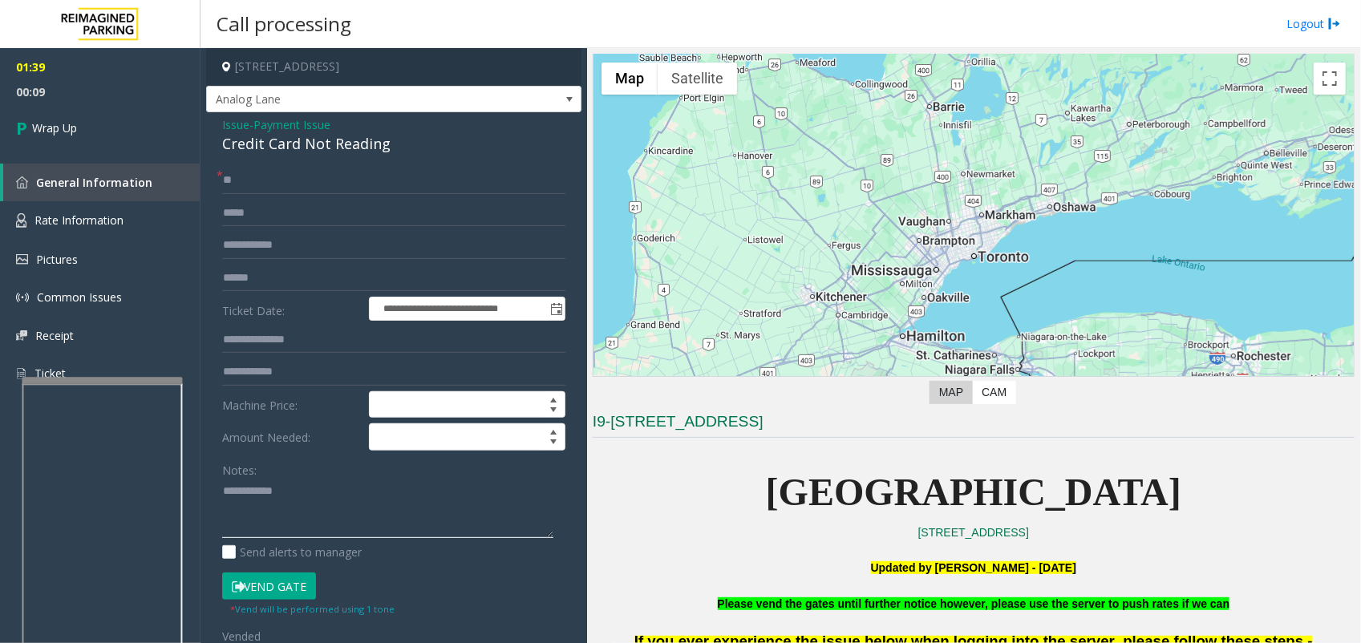
paste textarea "**********"
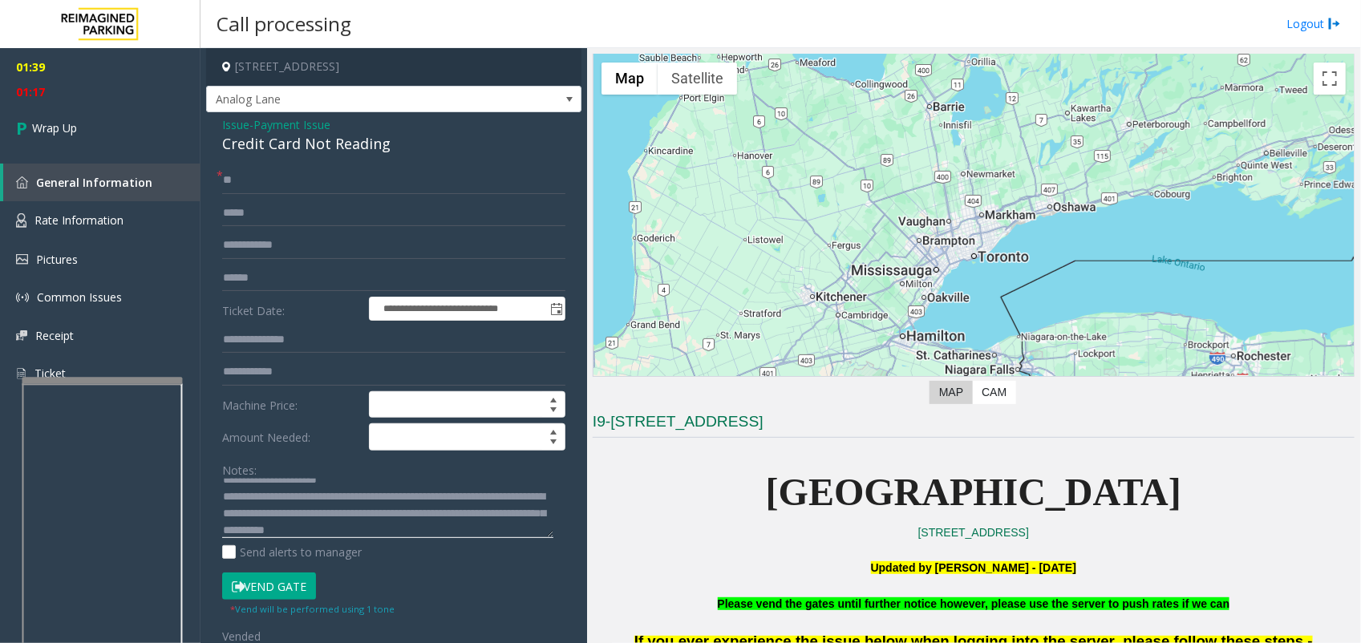
scroll to position [45, 0]
type textarea "**********"
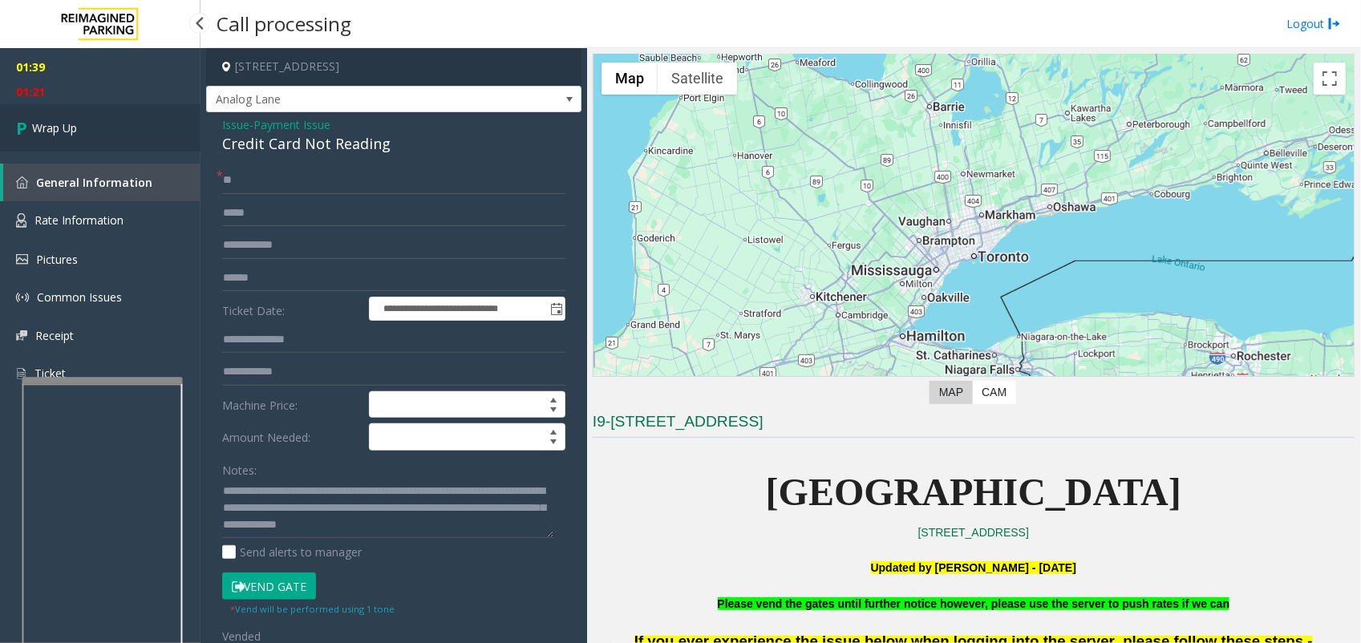
click at [52, 124] on span "Wrap Up" at bounding box center [54, 127] width 45 height 17
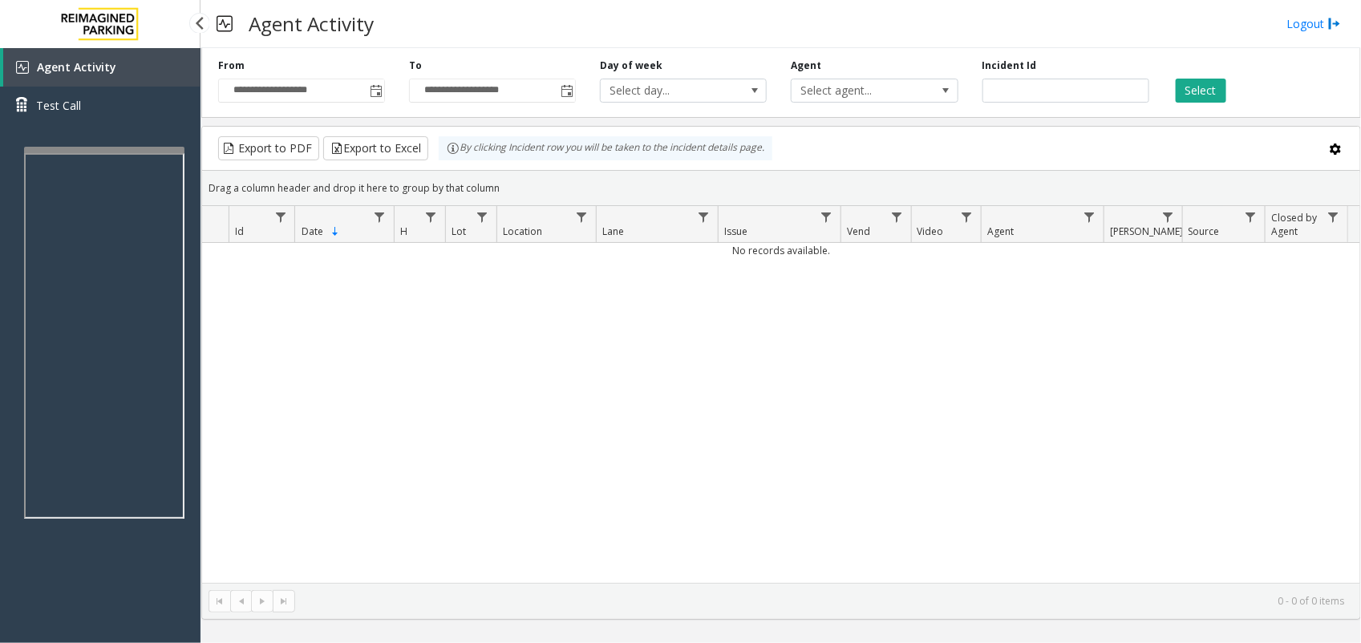
click at [109, 149] on div at bounding box center [104, 150] width 160 height 6
